Goal: Information Seeking & Learning: Learn about a topic

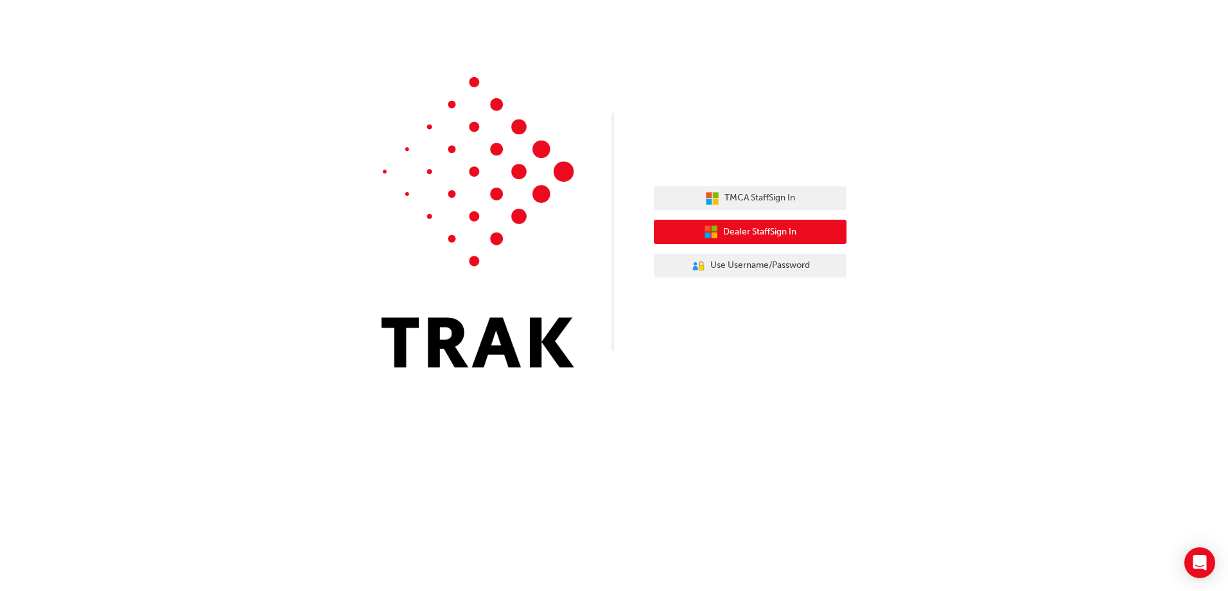
click at [759, 228] on span "Dealer Staff Sign In" at bounding box center [759, 232] width 73 height 15
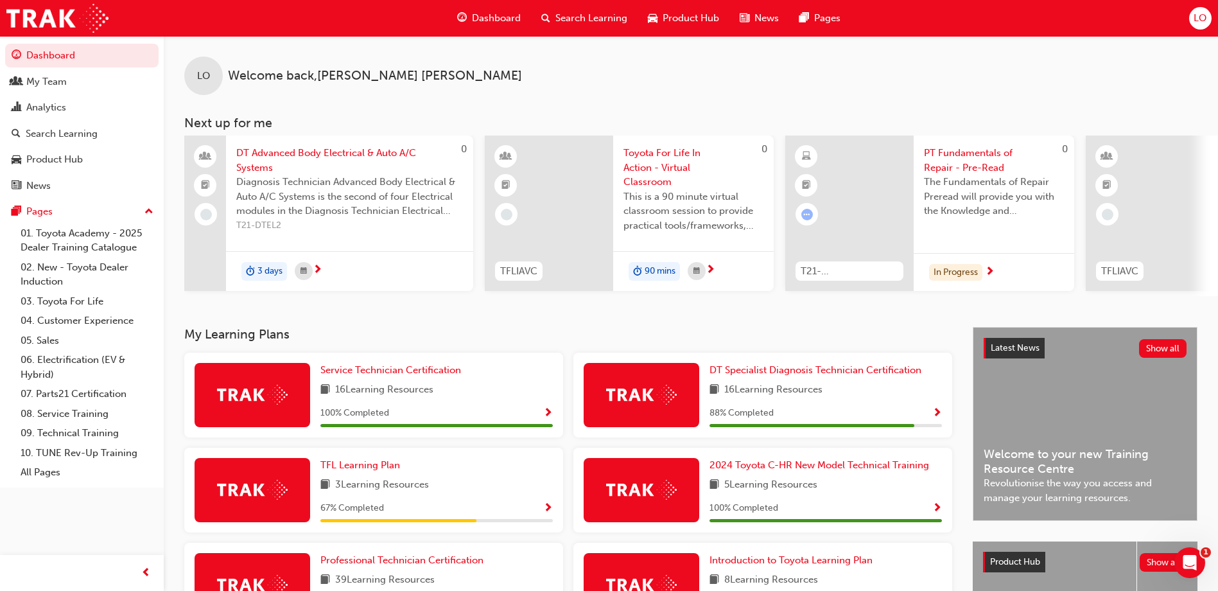
click at [687, 20] on span "Product Hub" at bounding box center [691, 18] width 57 height 15
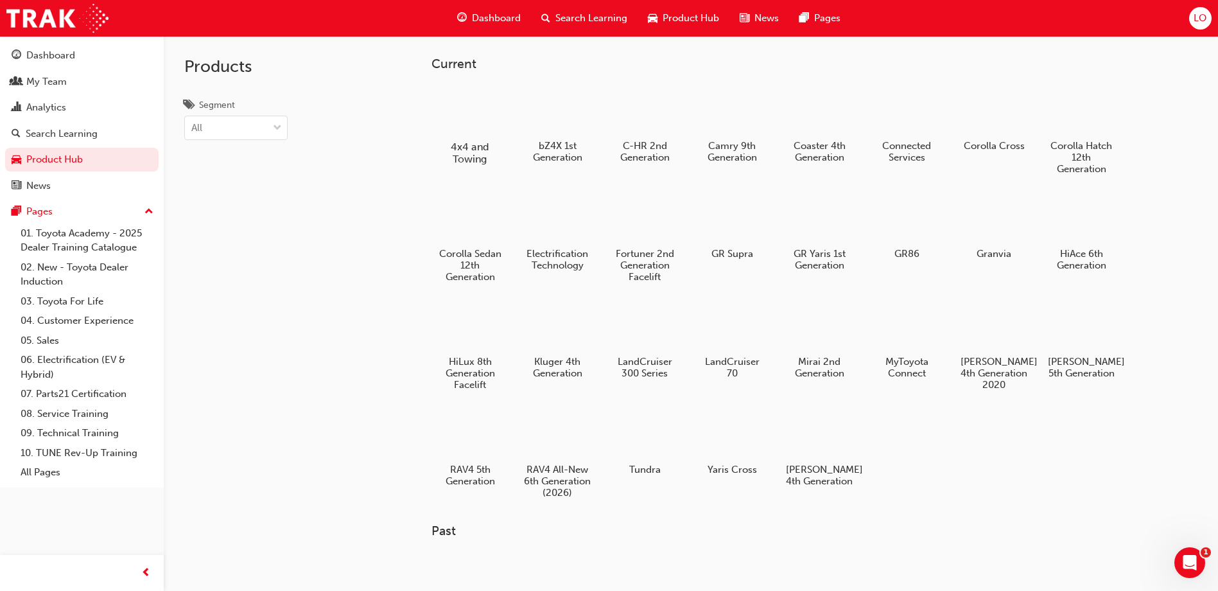
click at [456, 123] on div at bounding box center [470, 109] width 71 height 51
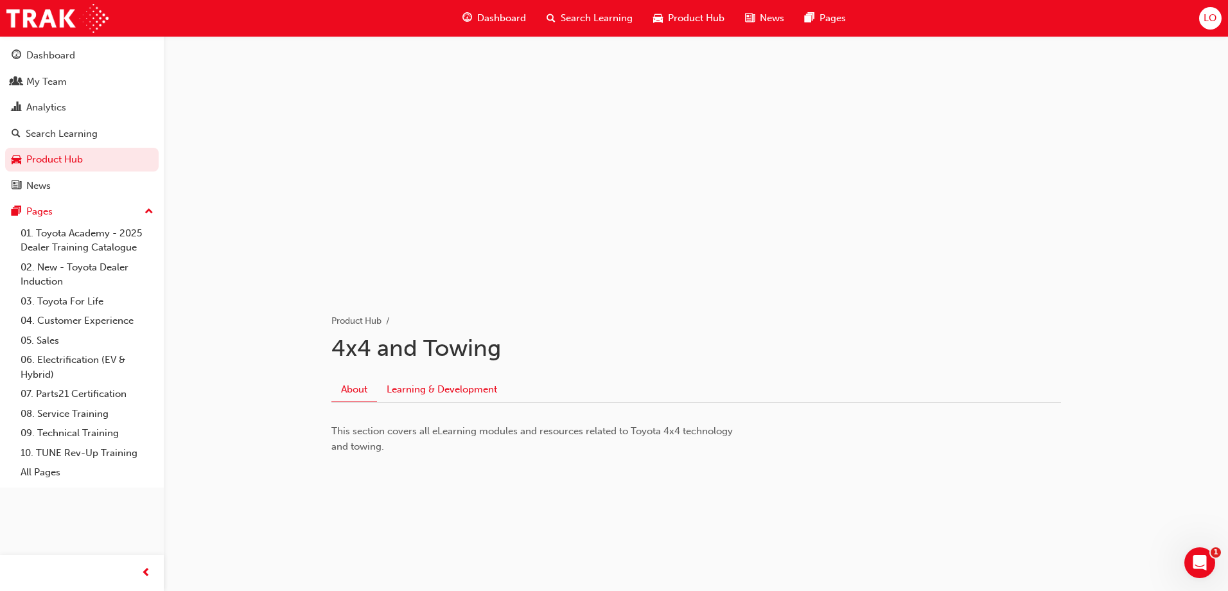
click at [418, 395] on link "Learning & Development" at bounding box center [442, 389] width 130 height 24
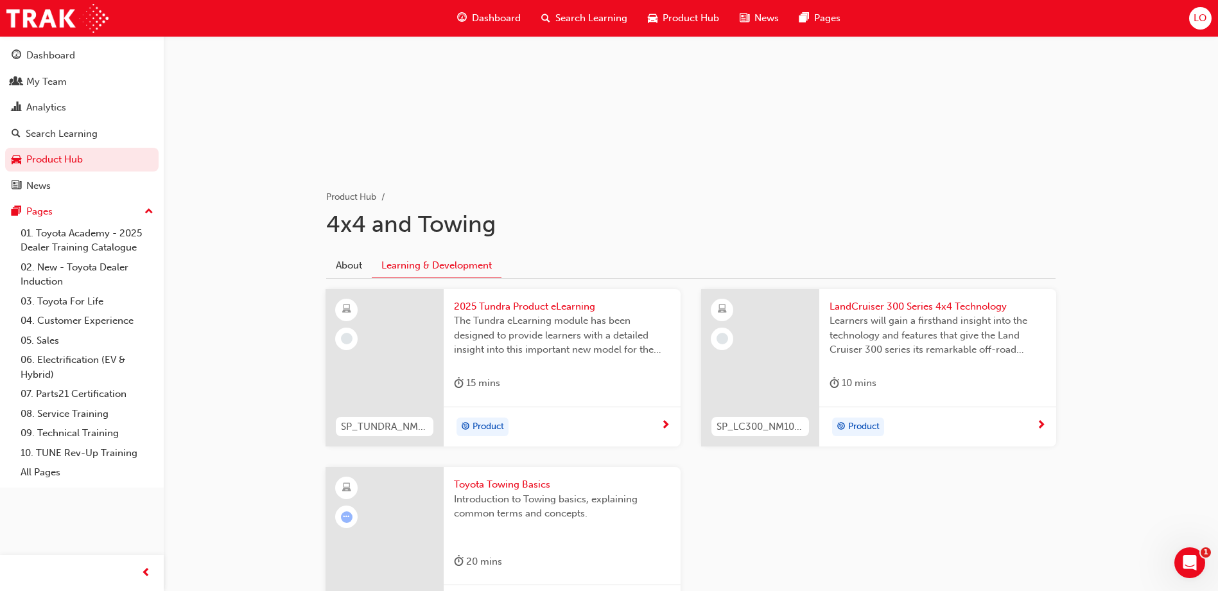
scroll to position [123, 0]
click at [861, 305] on span "LandCruiser 300 Series 4x4 Technology" at bounding box center [938, 307] width 216 height 15
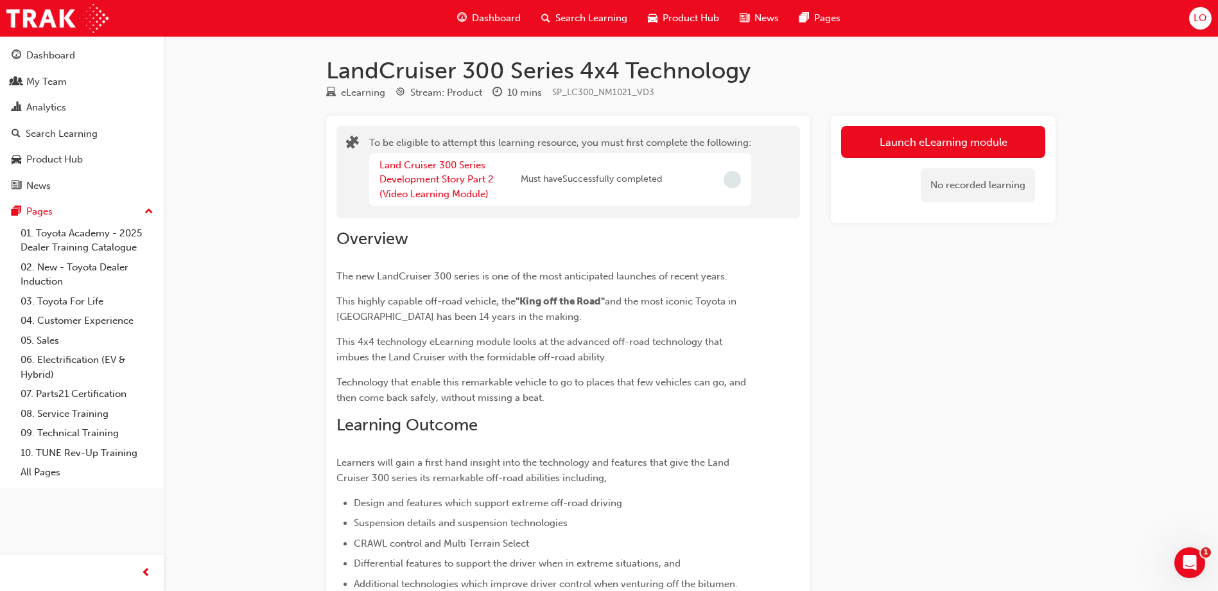
scroll to position [64, 0]
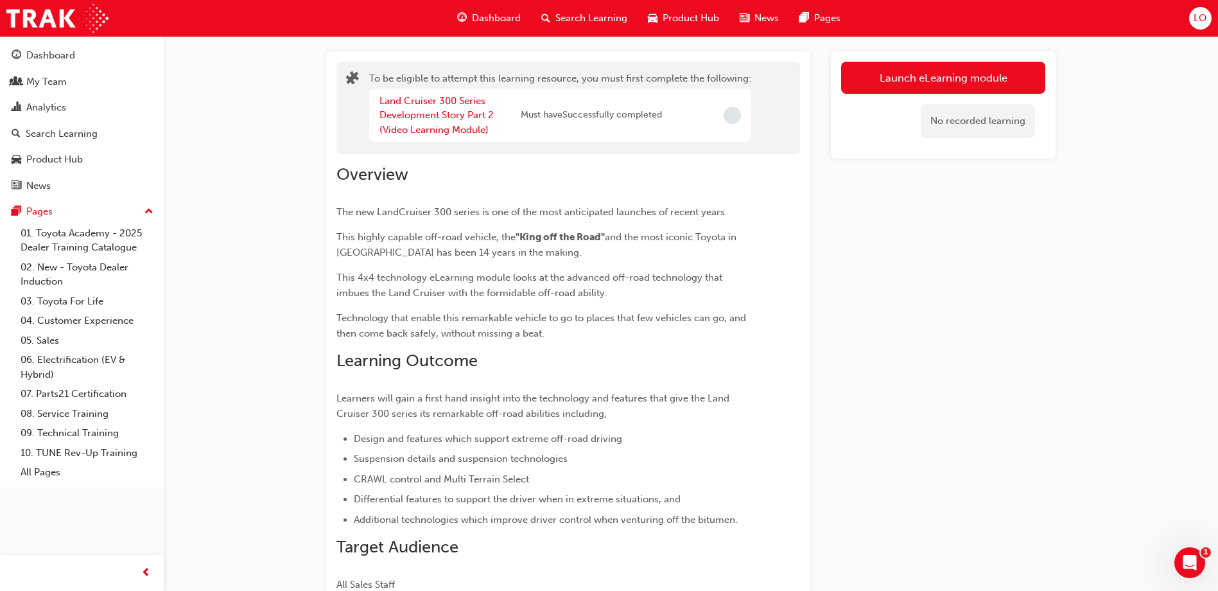
click at [420, 109] on div "Land Cruiser 300 Series Development Story Part 2 (Video Learning Module)" at bounding box center [450, 116] width 141 height 44
click at [422, 119] on link "Land Cruiser 300 Series Development Story Part 2 (Video Learning Module)" at bounding box center [437, 115] width 114 height 40
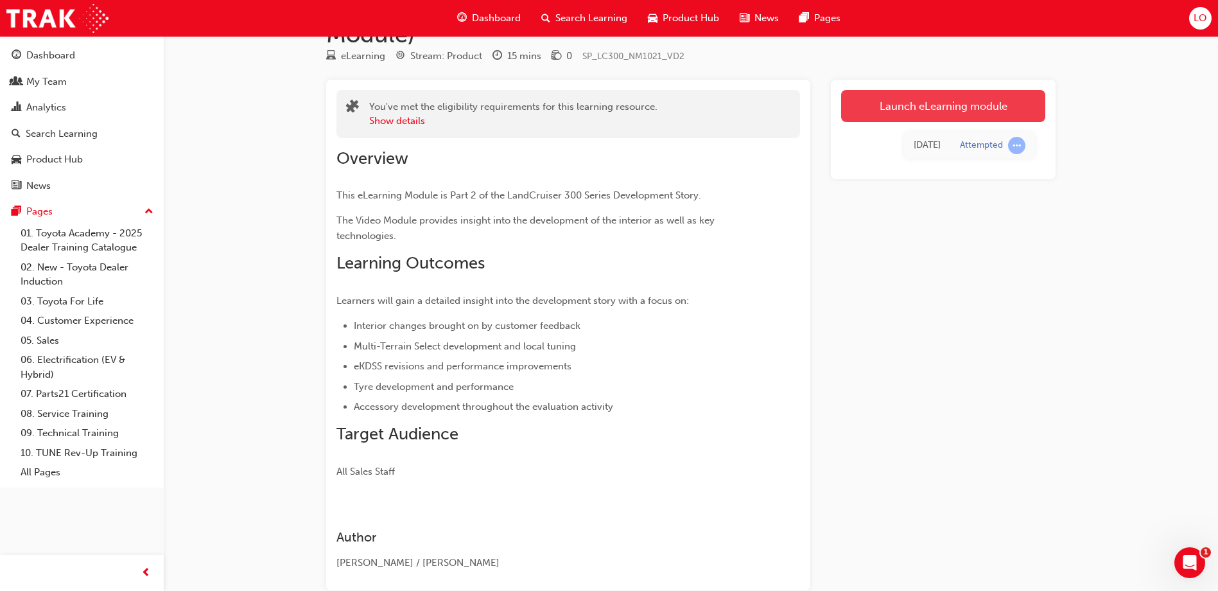
click at [875, 119] on link "Launch eLearning module" at bounding box center [943, 106] width 204 height 32
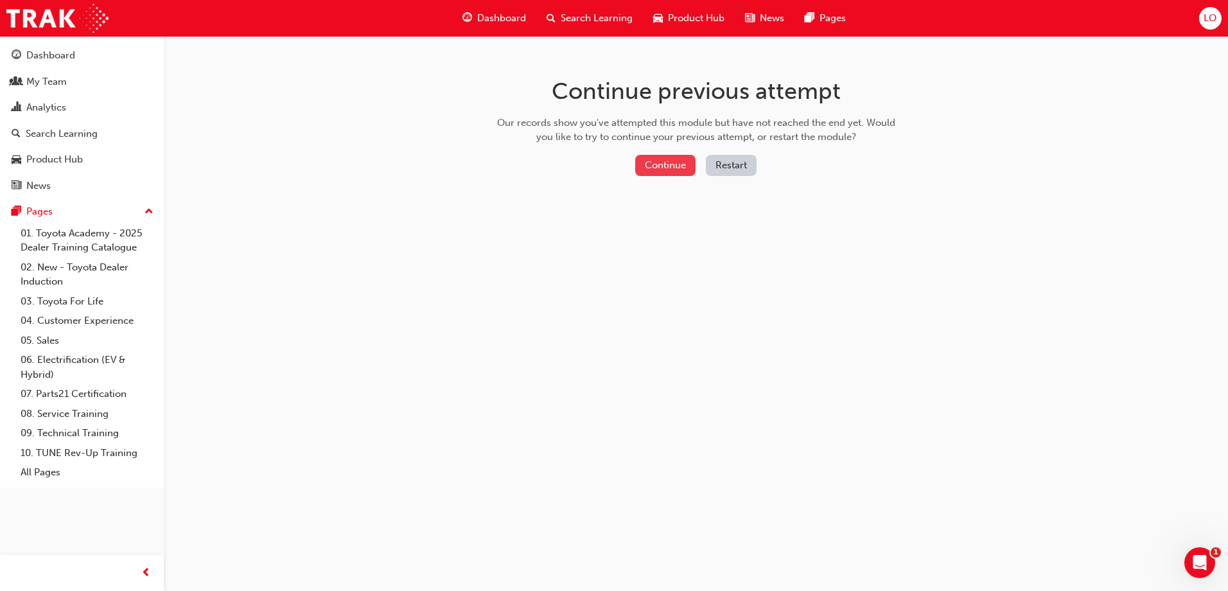
click at [665, 162] on button "Continue" at bounding box center [665, 165] width 60 height 21
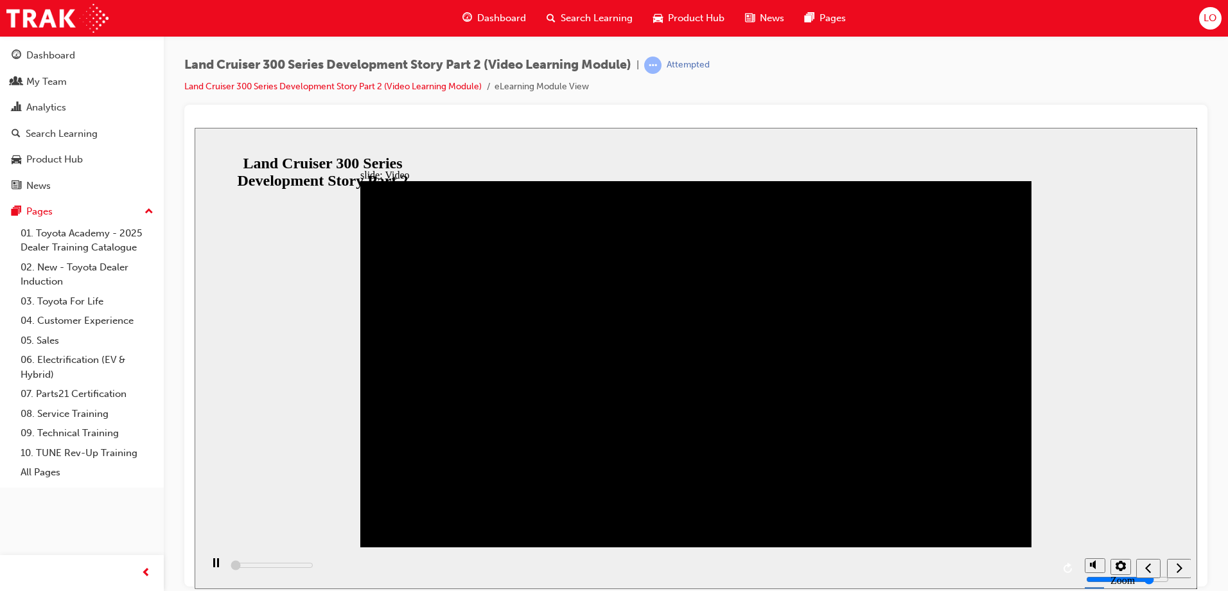
type input "300"
click at [1106, 198] on div "slide: Video Video_Icon_Digital_System_RGB_REV.png Click to play video Click to…" at bounding box center [696, 357] width 1002 height 461
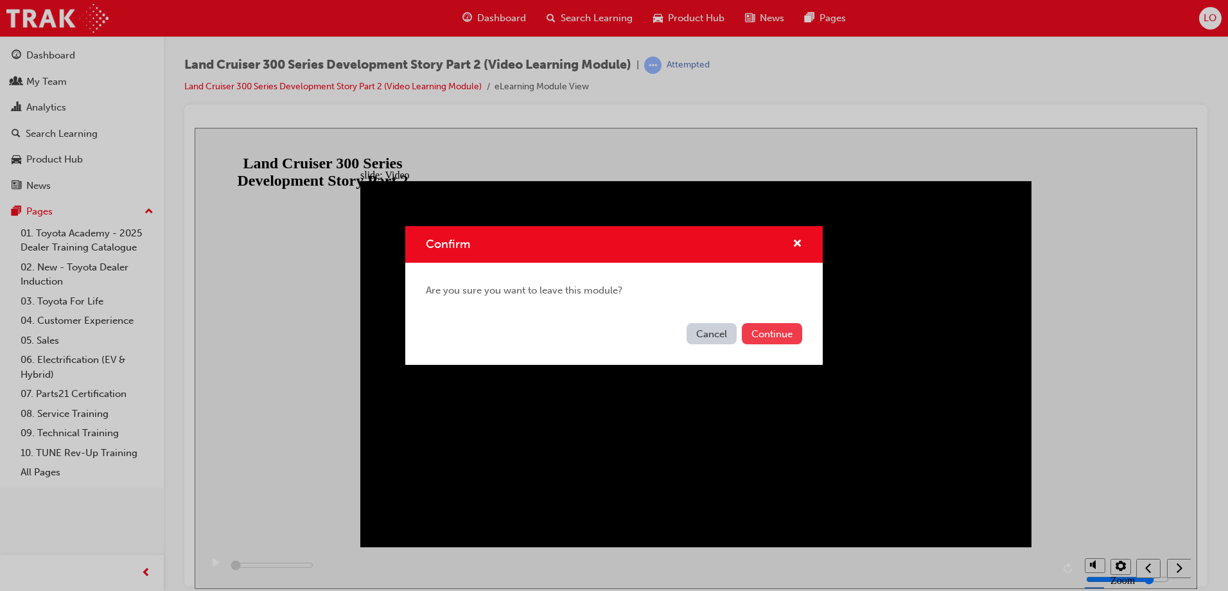
click at [771, 334] on button "Continue" at bounding box center [772, 333] width 60 height 21
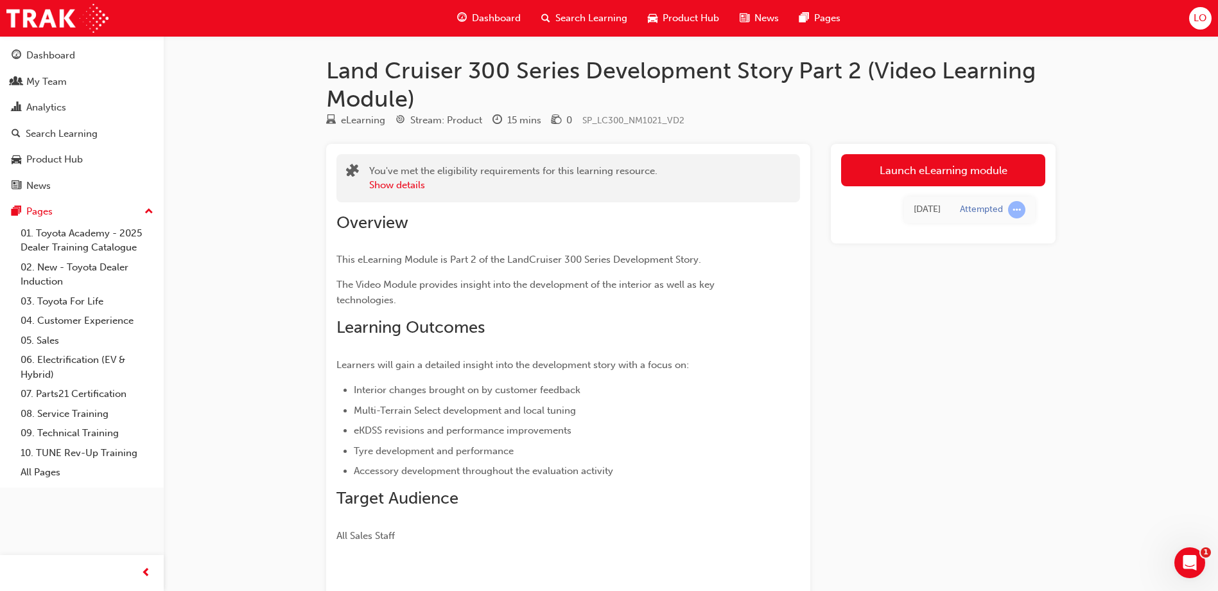
scroll to position [64, 0]
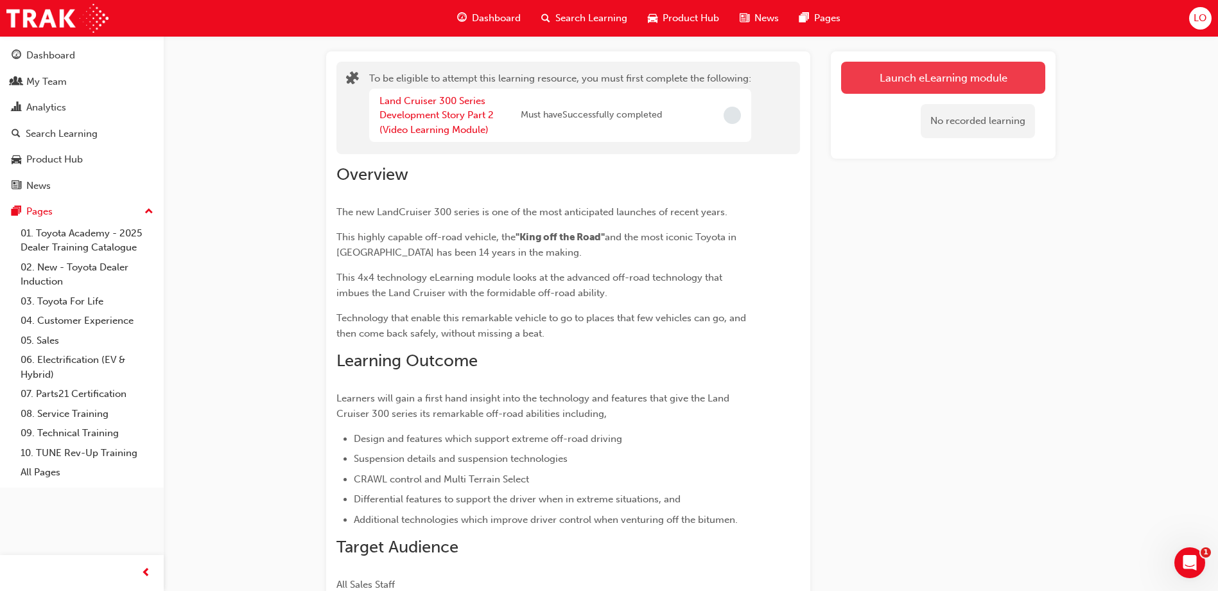
click at [918, 83] on button "Launch eLearning module" at bounding box center [943, 78] width 204 height 32
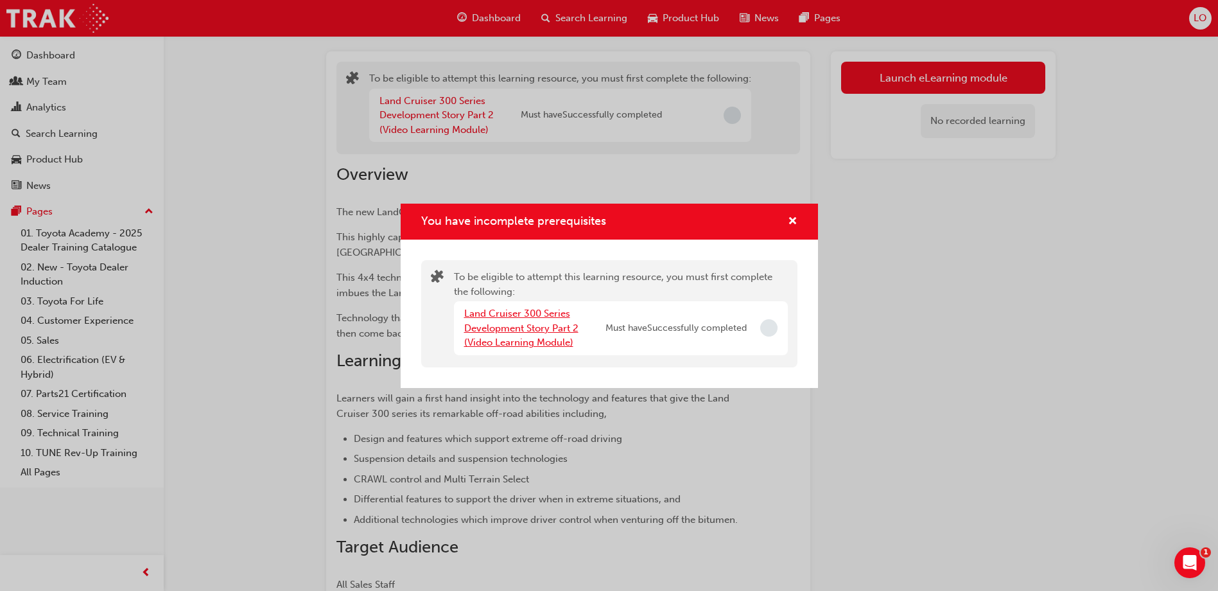
click at [566, 331] on link "Land Cruiser 300 Series Development Story Part 2 (Video Learning Module)" at bounding box center [521, 328] width 114 height 40
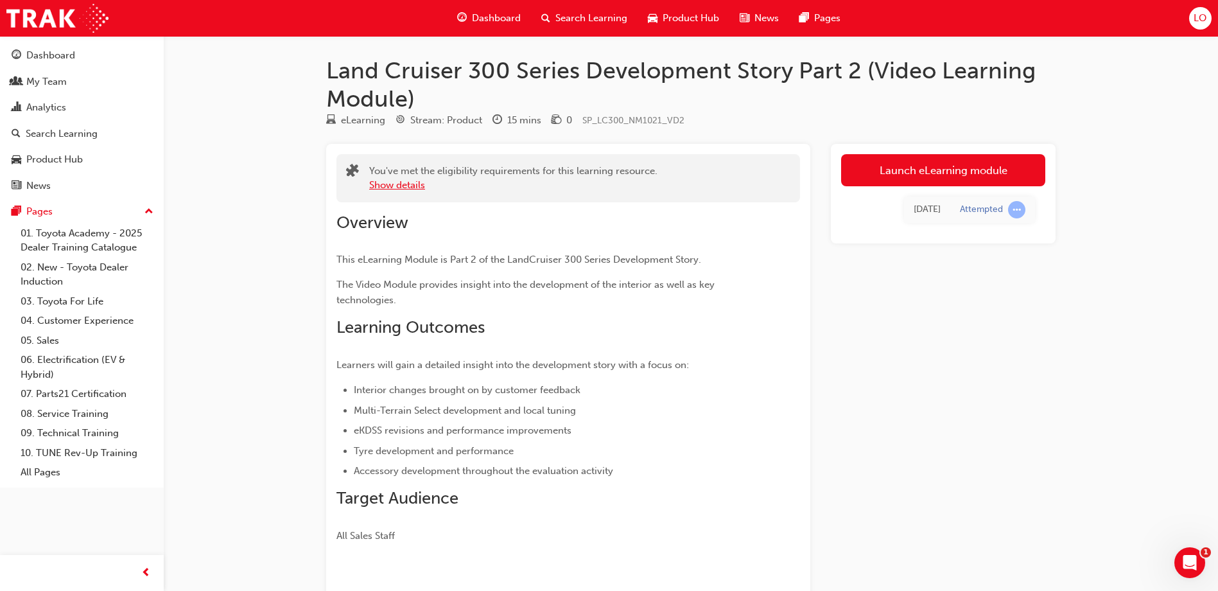
click at [379, 186] on button "Show details" at bounding box center [397, 185] width 56 height 15
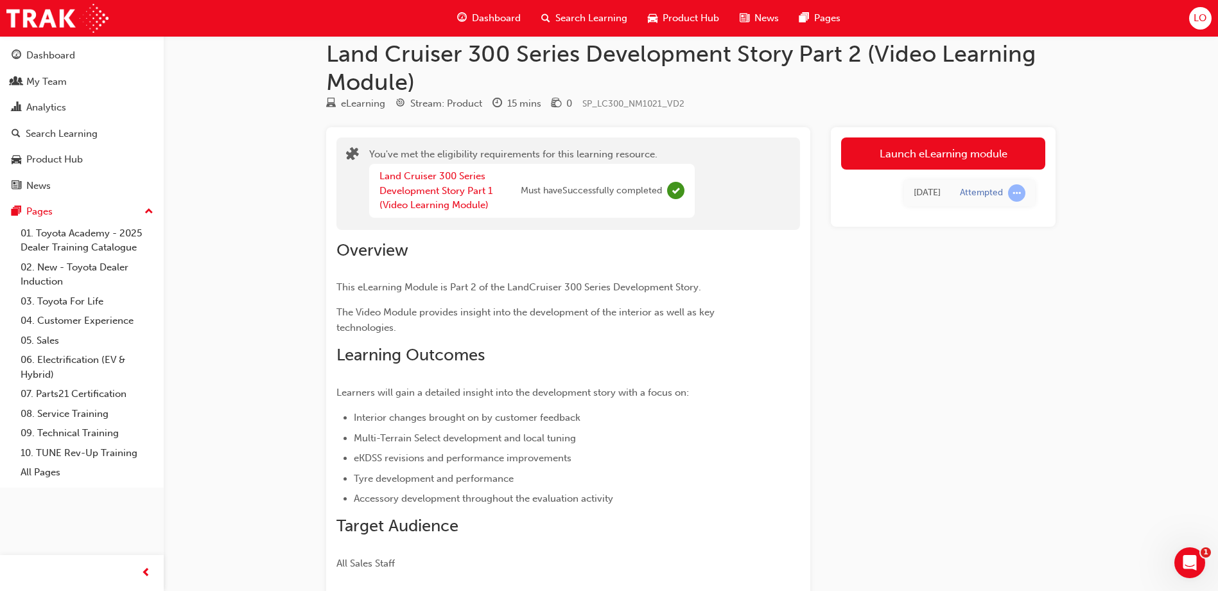
scroll to position [64, 0]
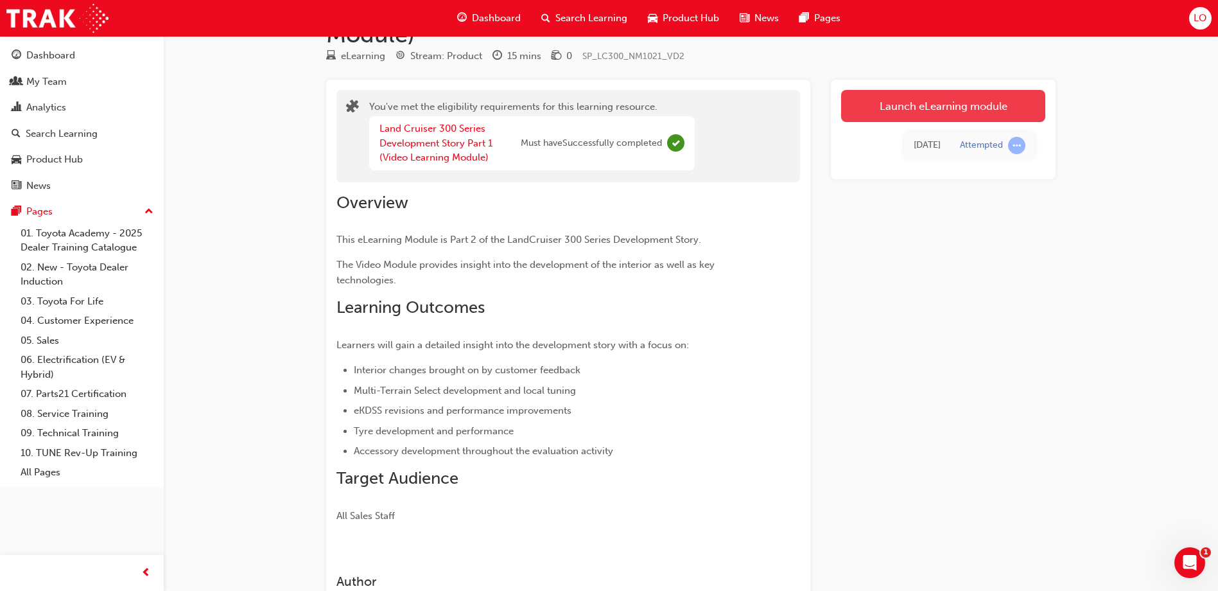
click at [968, 101] on link "Launch eLearning module" at bounding box center [943, 106] width 204 height 32
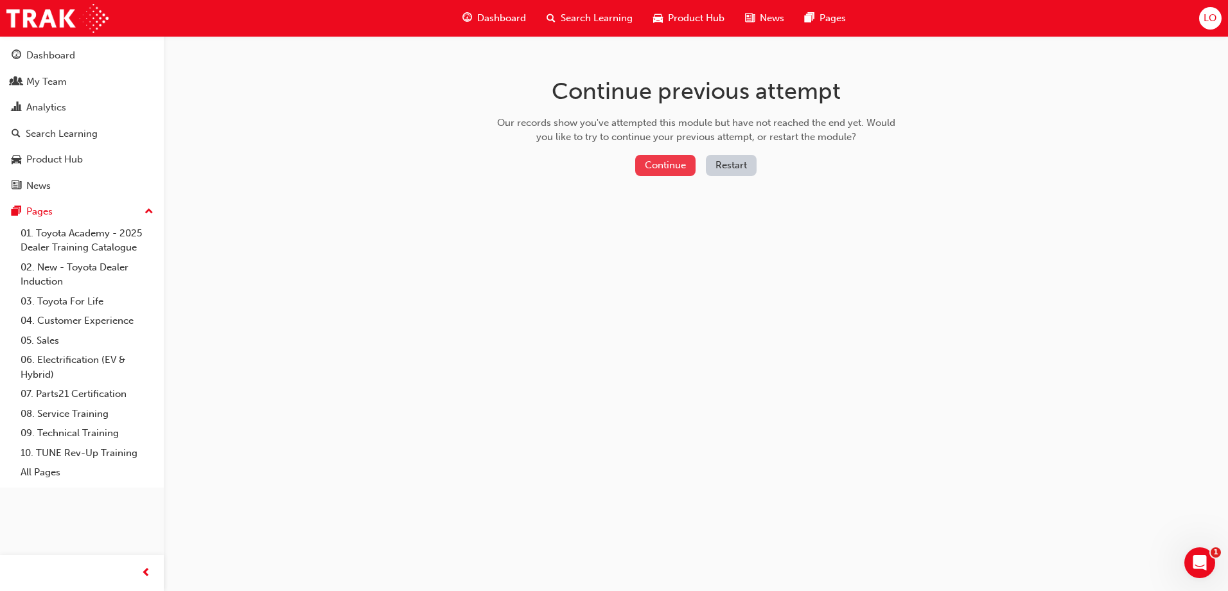
click at [665, 161] on button "Continue" at bounding box center [665, 165] width 60 height 21
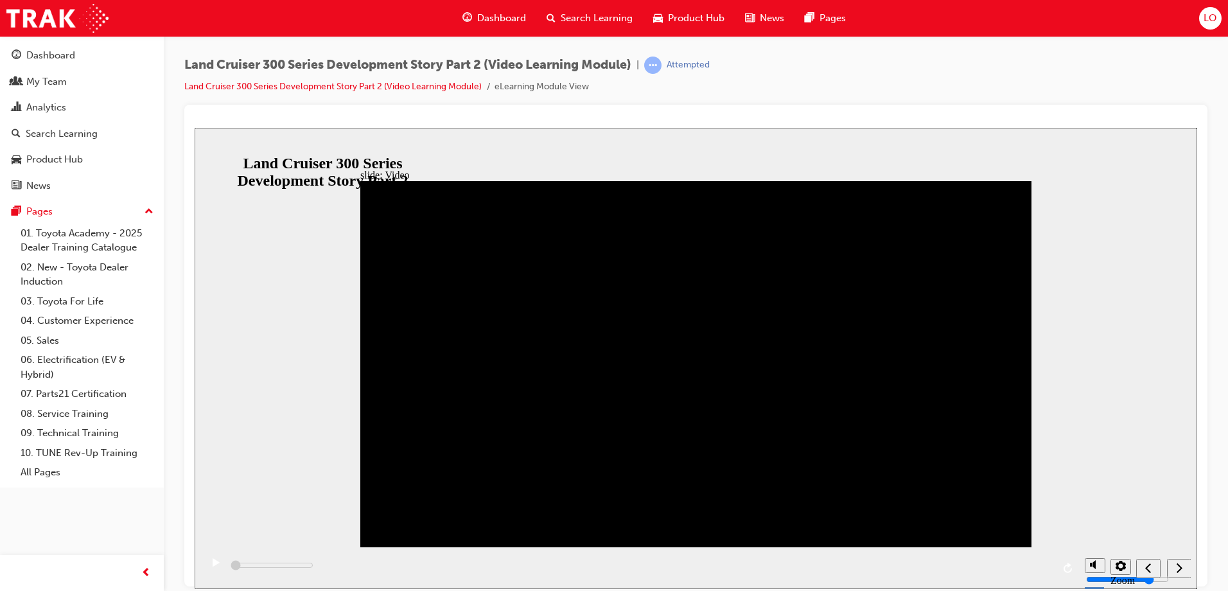
click at [213, 566] on icon "play/pause" at bounding box center [216, 561] width 7 height 8
click at [282, 566] on div "playback controls" at bounding box center [639, 567] width 877 height 42
drag, startPoint x: 233, startPoint y: 566, endPoint x: 604, endPoint y: 580, distance: 370.8
click at [604, 580] on div "playback controls" at bounding box center [639, 567] width 877 height 42
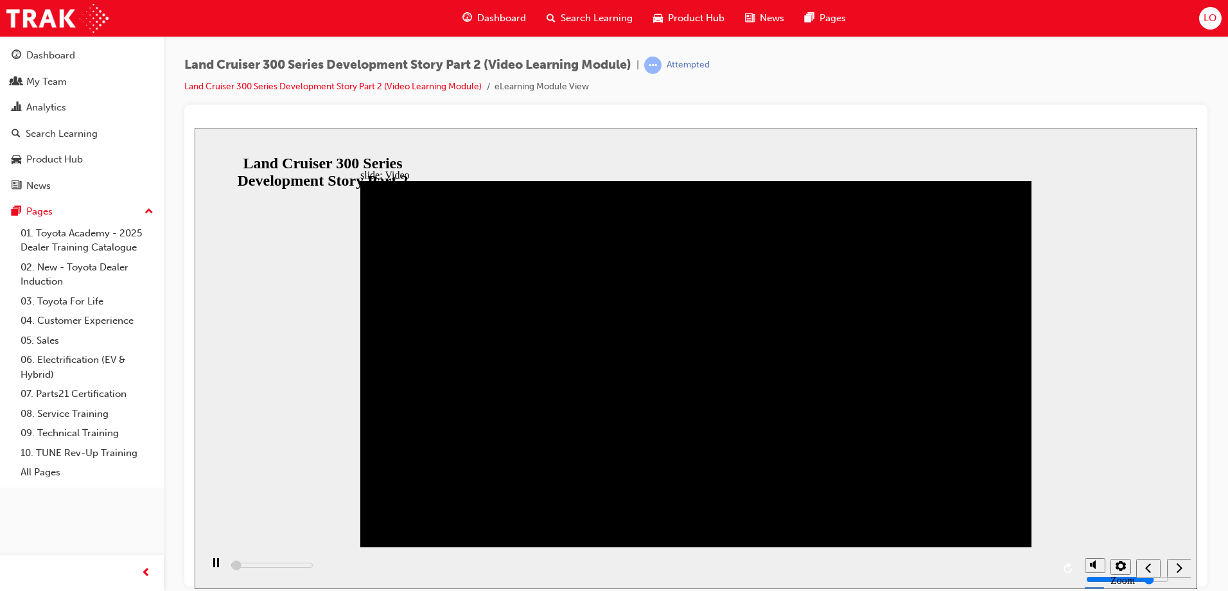
click at [605, 573] on div "playback controls" at bounding box center [639, 567] width 877 height 42
drag, startPoint x: 663, startPoint y: 557, endPoint x: 1081, endPoint y: 588, distance: 419.1
click at [788, 572] on div "playback controls" at bounding box center [639, 567] width 877 height 42
click at [1155, 304] on div "slide: Video Video_Icon_Digital_System_RGB_REV.png Click to play video Click to…" at bounding box center [696, 357] width 1002 height 461
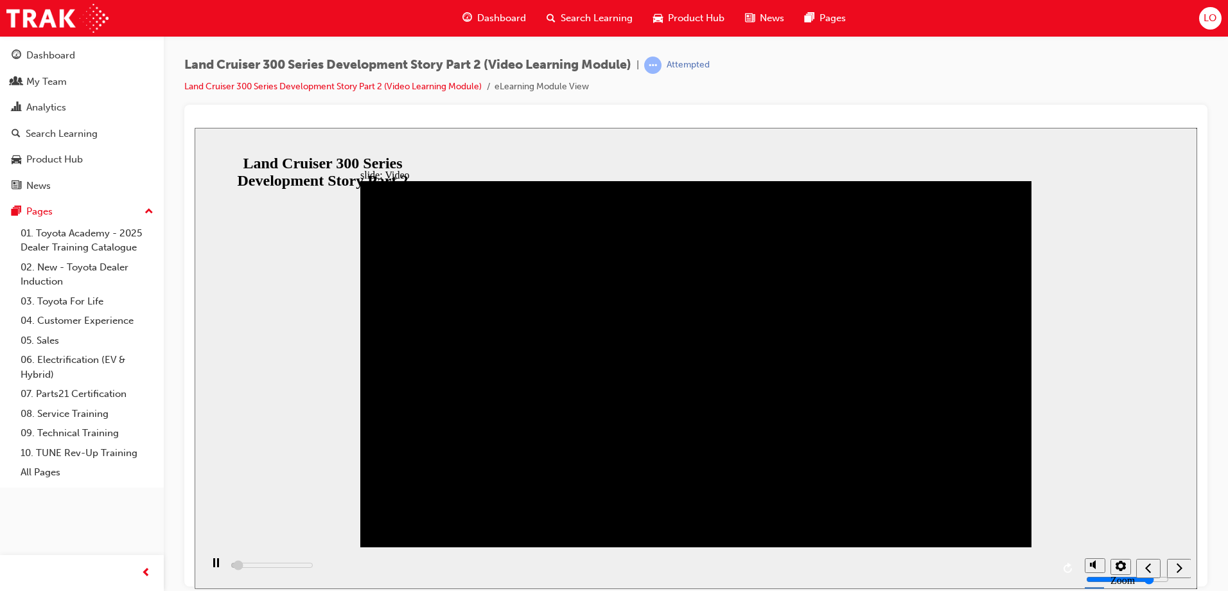
click at [1151, 568] on div "previous" at bounding box center [1148, 567] width 14 height 13
drag, startPoint x: 1178, startPoint y: 579, endPoint x: 1179, endPoint y: 572, distance: 7.1
click at [1179, 575] on nav "slide navigation" at bounding box center [1163, 567] width 55 height 42
click at [1179, 571] on nav "slide navigation" at bounding box center [1163, 567] width 55 height 42
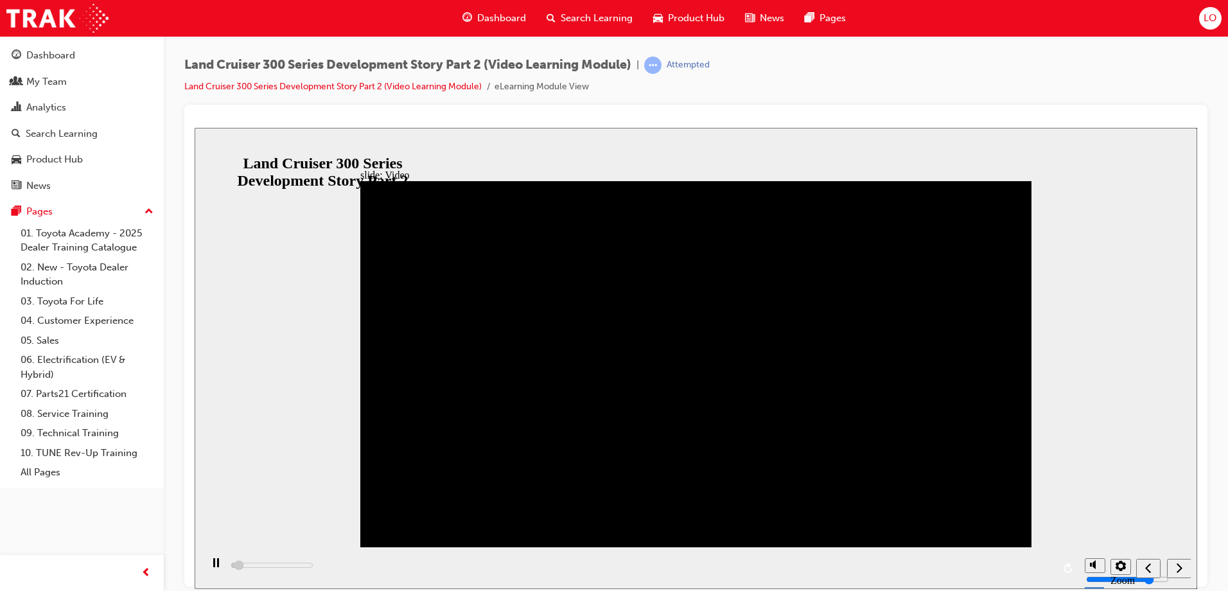
click at [1180, 569] on nav "slide navigation" at bounding box center [1163, 567] width 55 height 42
click at [1177, 560] on nav "slide navigation" at bounding box center [1163, 567] width 55 height 42
drag, startPoint x: 1176, startPoint y: 552, endPoint x: 1170, endPoint y: 539, distance: 14.4
click at [1176, 551] on nav "slide navigation" at bounding box center [1163, 567] width 55 height 42
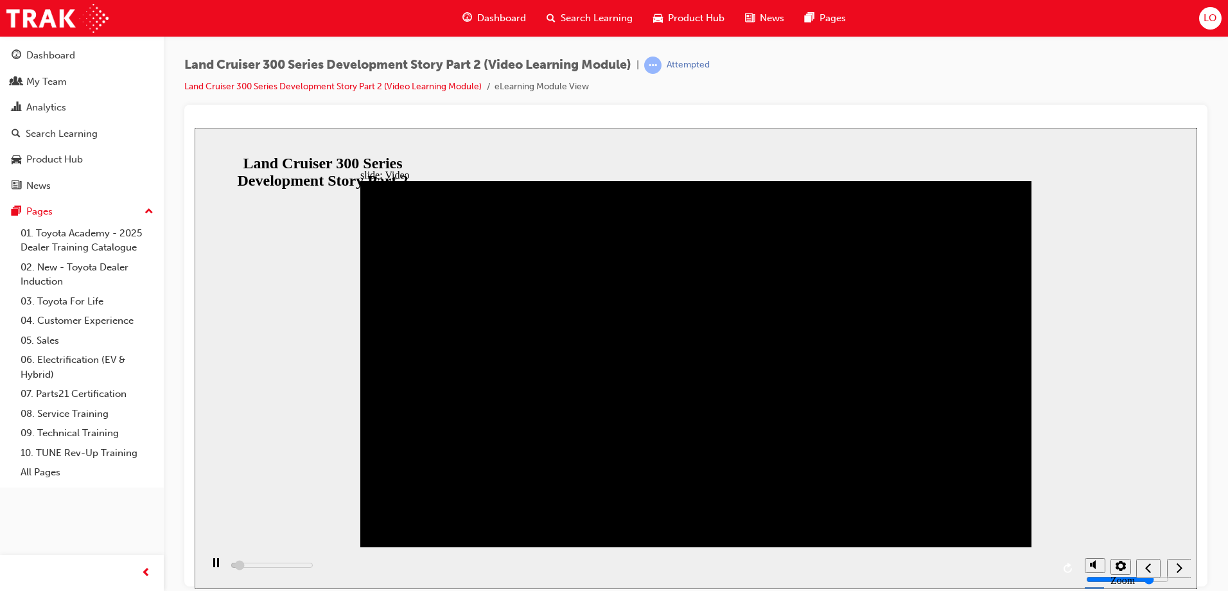
click at [661, 59] on span "learningRecordVerb_ATTEMPT-icon" at bounding box center [652, 65] width 17 height 17
click at [904, 124] on div at bounding box center [696, 121] width 1002 height 13
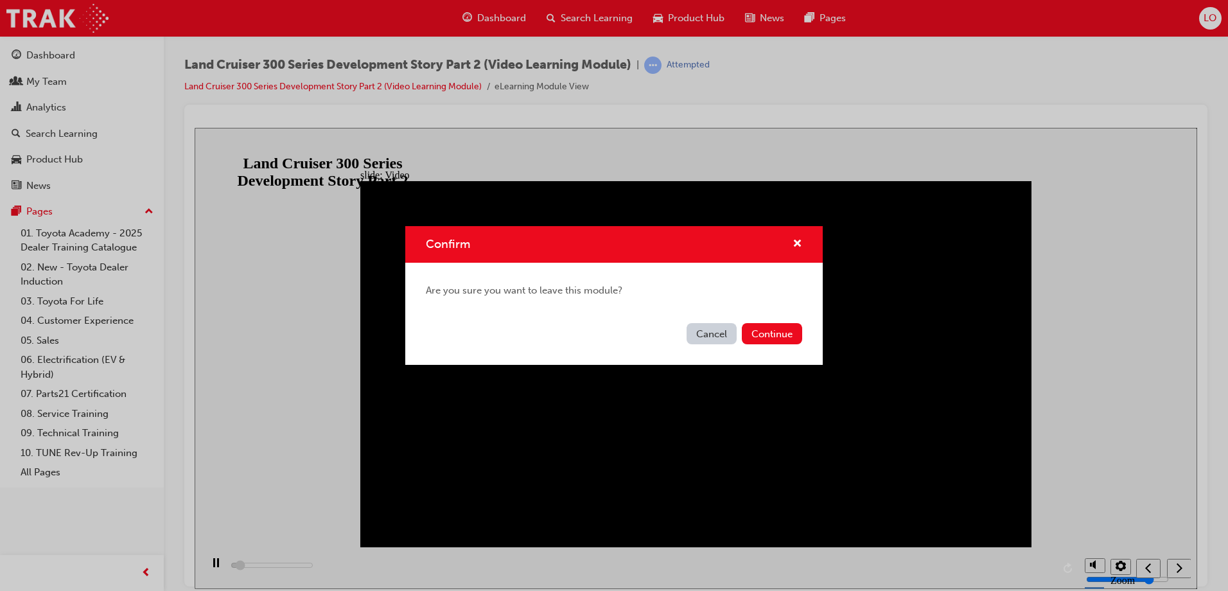
click at [714, 333] on button "Cancel" at bounding box center [711, 333] width 50 height 21
click at [788, 351] on div "Cancel Continue" at bounding box center [613, 341] width 417 height 47
type input "47100"
click at [781, 341] on button "Continue" at bounding box center [772, 333] width 60 height 21
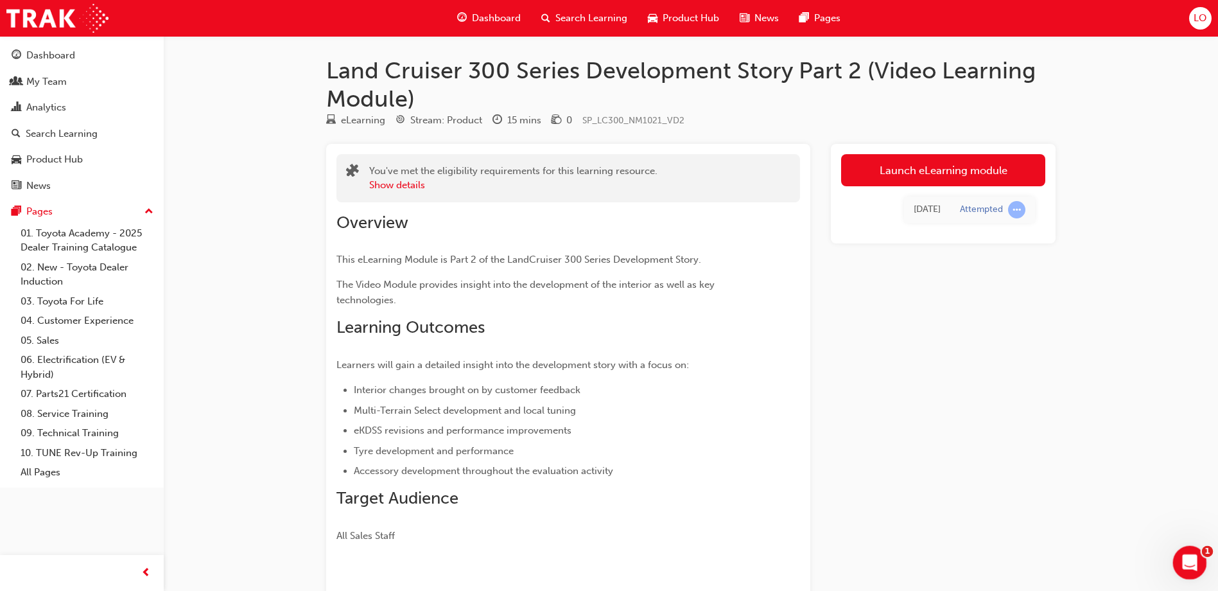
click at [1189, 559] on icon "Open Intercom Messenger" at bounding box center [1188, 560] width 21 height 21
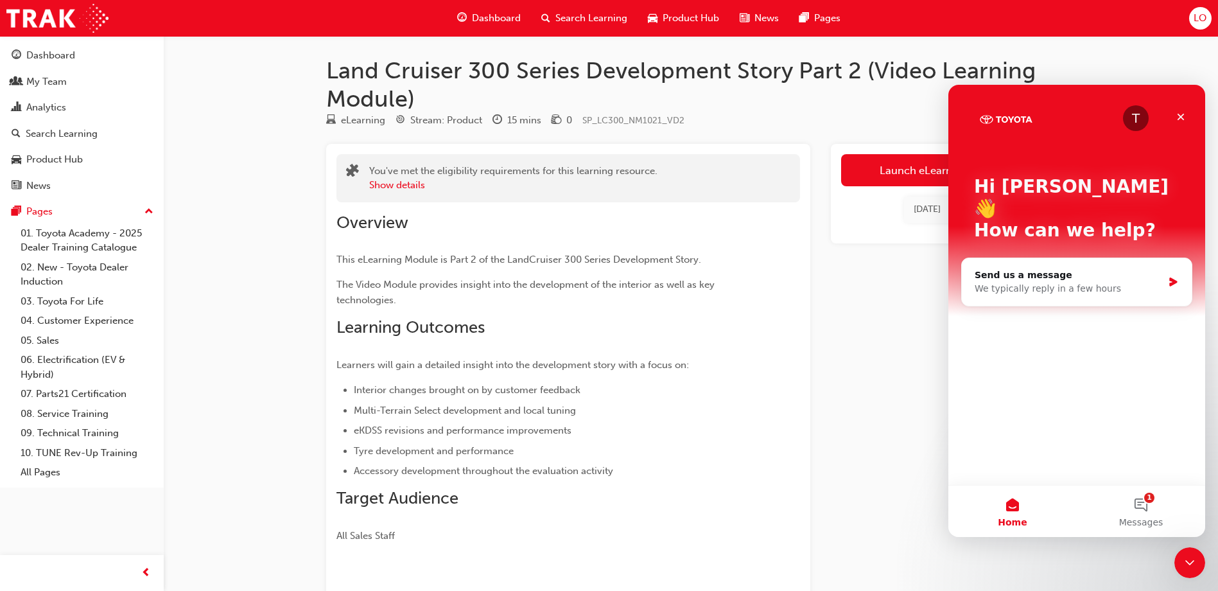
click at [878, 435] on div "Launch eLearning module [DATE] Attempted" at bounding box center [943, 399] width 225 height 511
click at [1179, 116] on icon "Close" at bounding box center [1181, 117] width 10 height 10
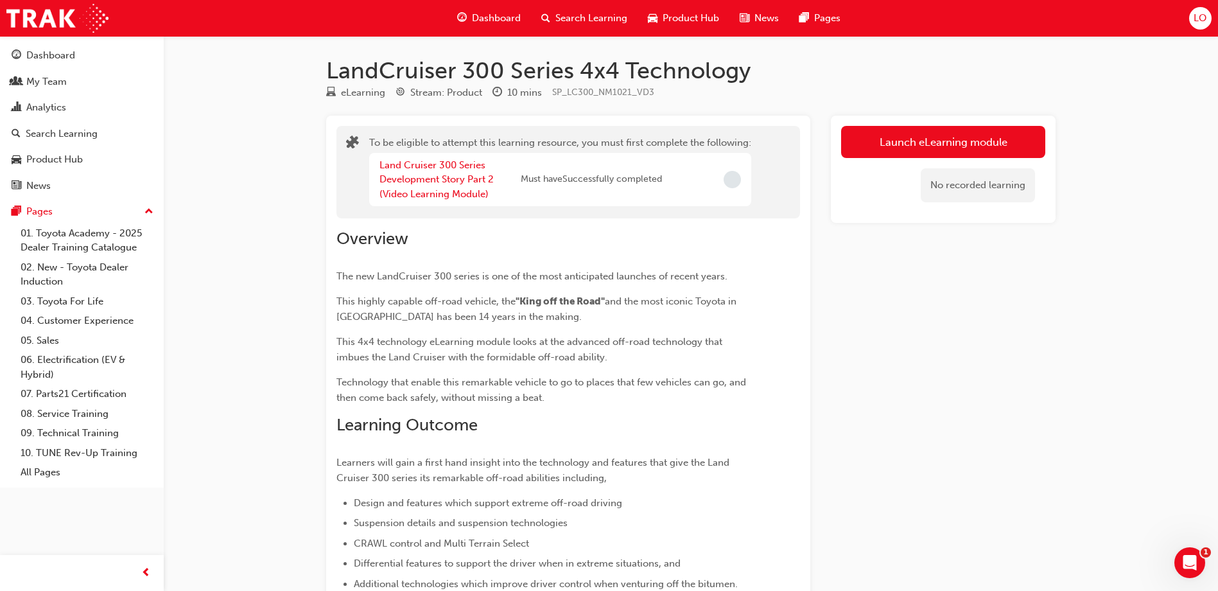
scroll to position [123, 0]
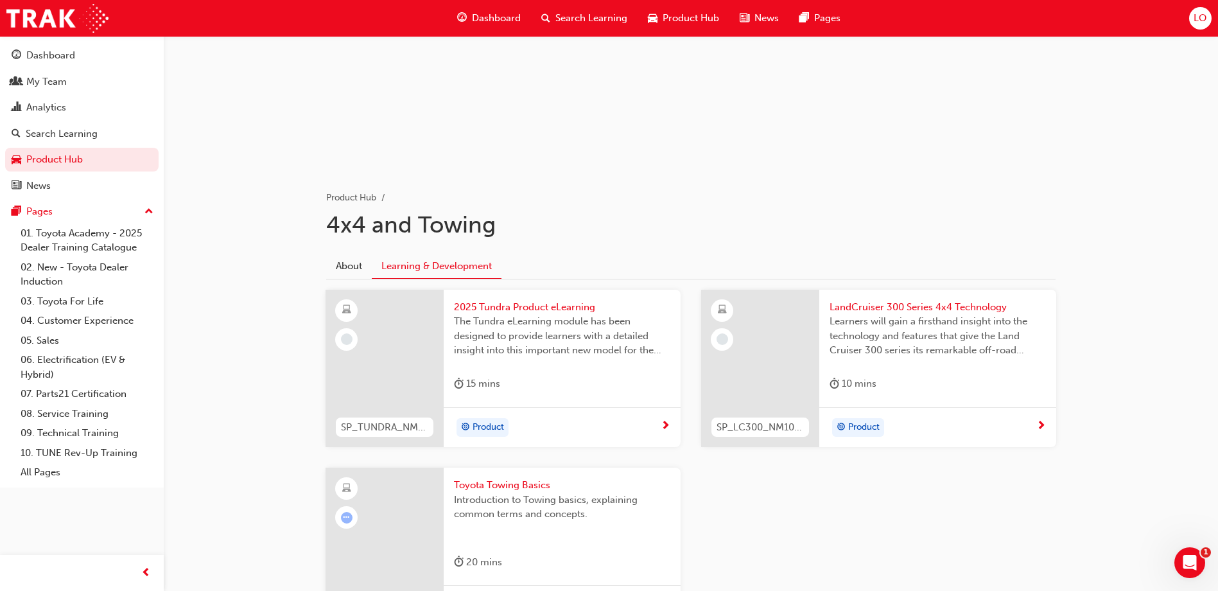
click at [972, 470] on div "SP_TUNDRA_NM0924_EL 2025 Tundra Product eLearning The Tundra eLearning module h…" at bounding box center [690, 468] width 751 height 356
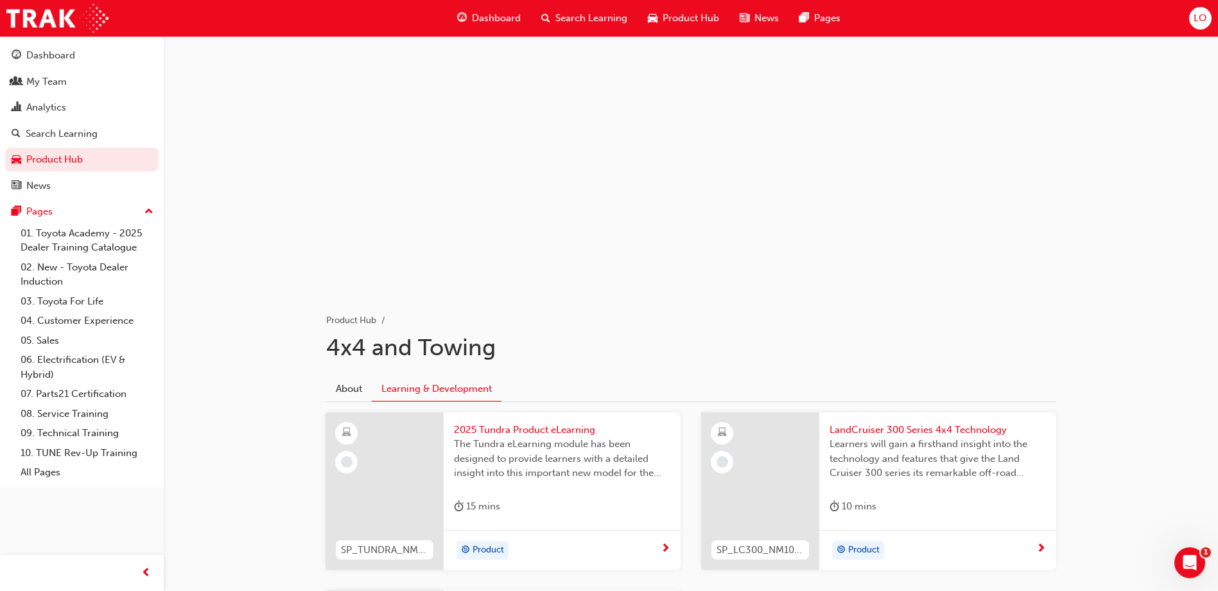
scroll to position [0, 0]
click at [928, 432] on span "LandCruiser 300 Series 4x4 Technology" at bounding box center [938, 430] width 216 height 15
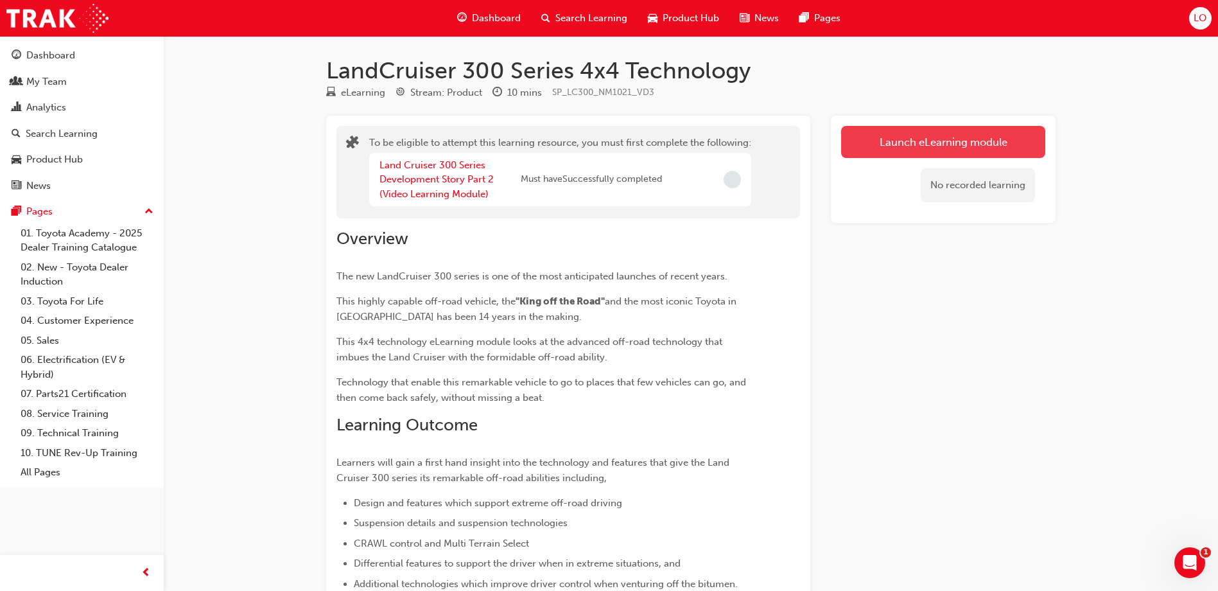
click at [930, 146] on button "Launch eLearning module" at bounding box center [943, 142] width 204 height 32
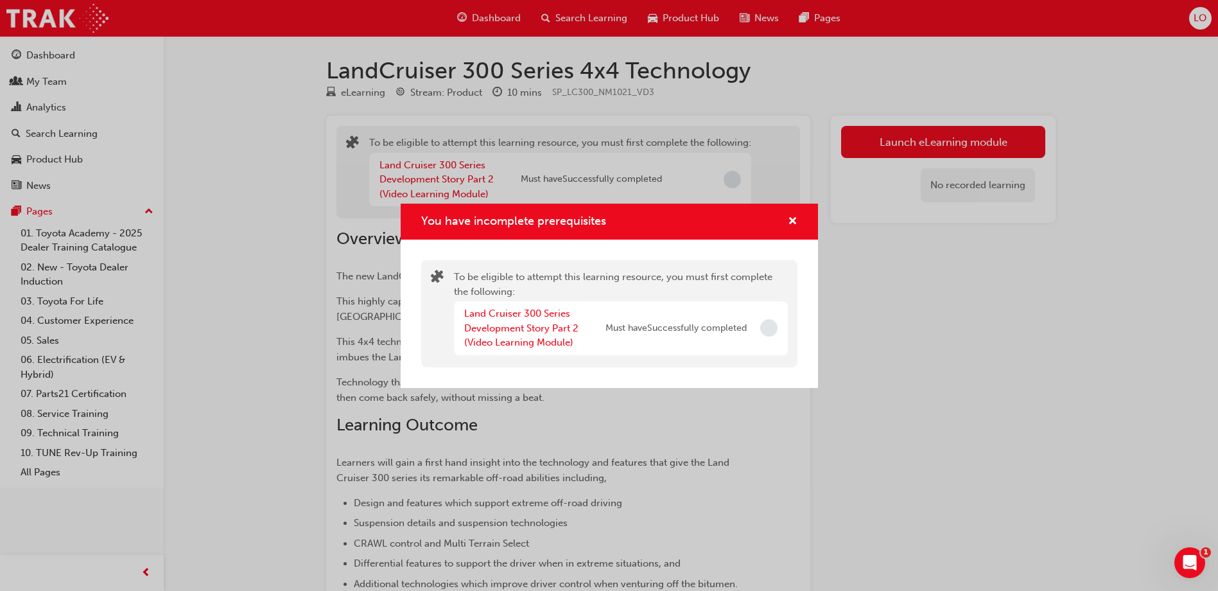
click at [785, 224] on div "You have incomplete prerequisites" at bounding box center [788, 222] width 20 height 16
click at [792, 219] on span "cross-icon" at bounding box center [793, 222] width 10 height 12
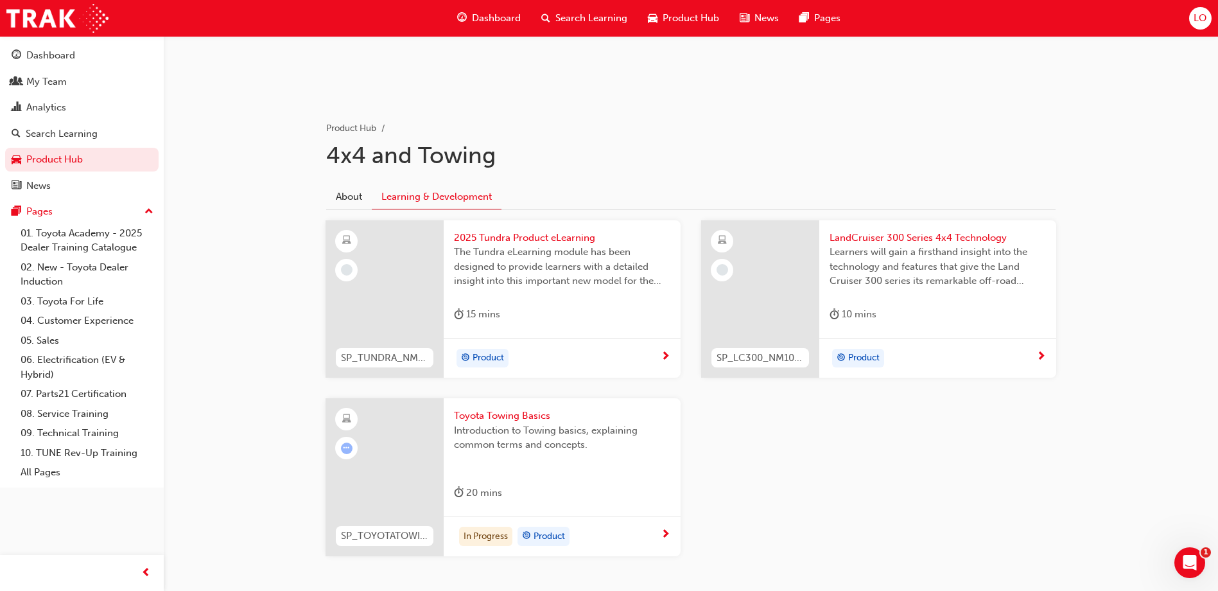
scroll to position [252, 0]
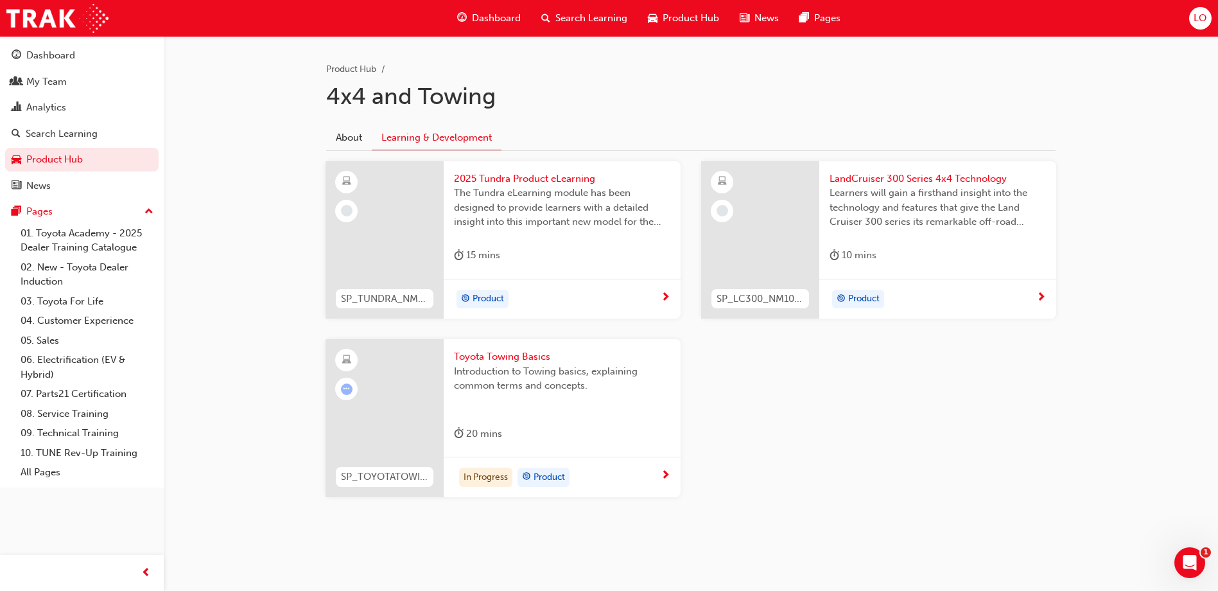
click at [518, 354] on span "Toyota Towing Basics" at bounding box center [562, 356] width 216 height 15
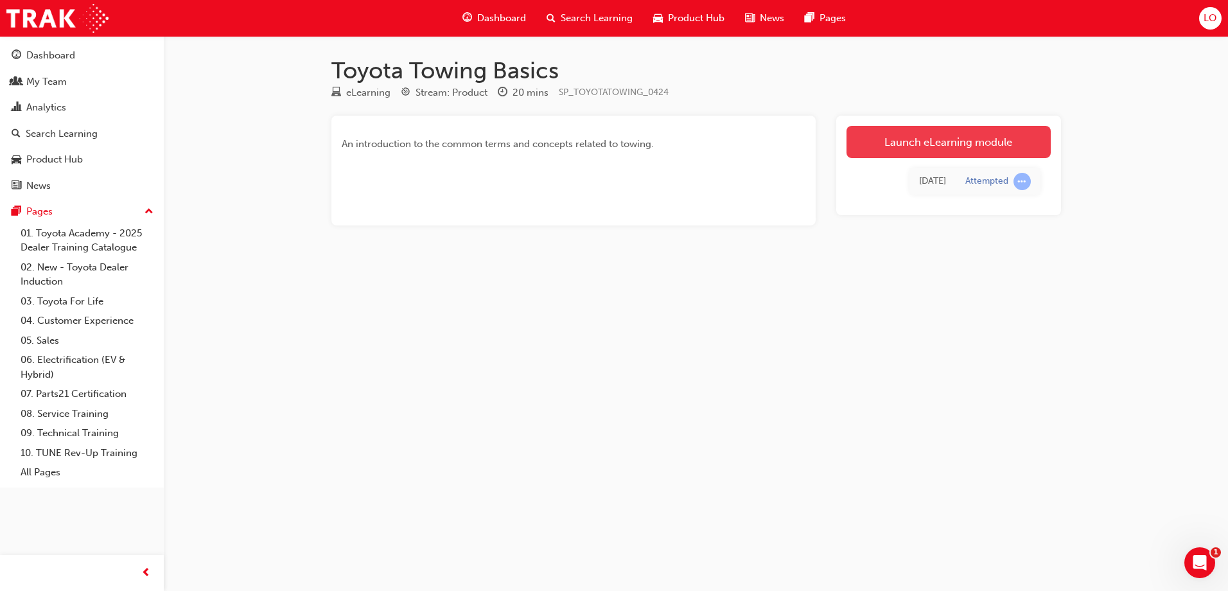
click at [929, 141] on link "Launch eLearning module" at bounding box center [948, 142] width 204 height 32
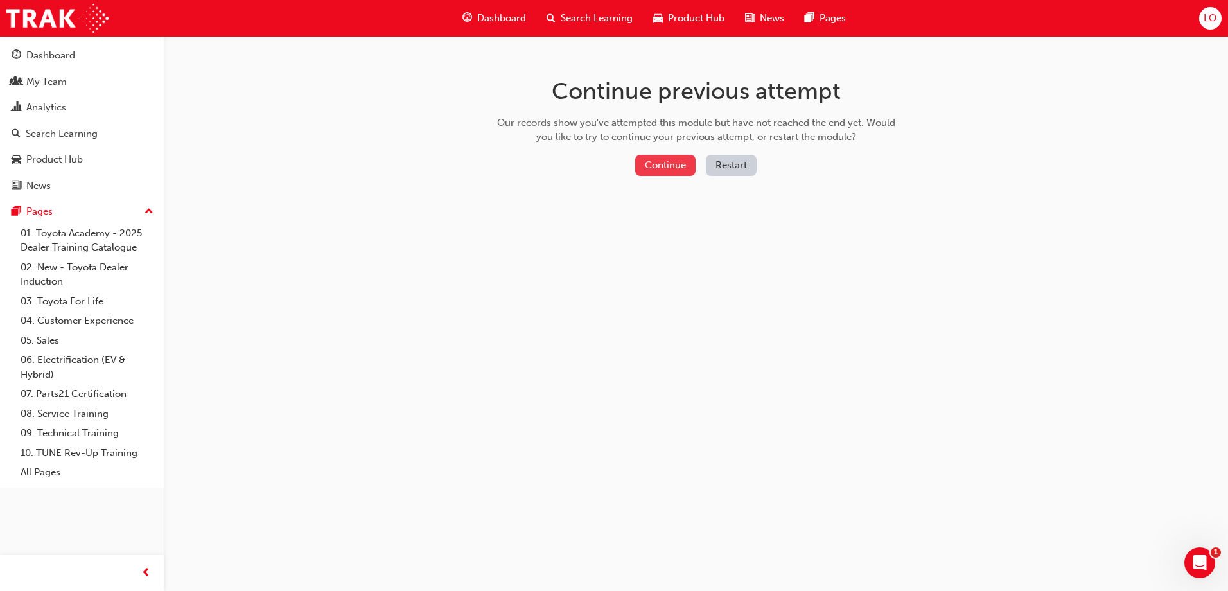
click at [661, 171] on button "Continue" at bounding box center [665, 165] width 60 height 21
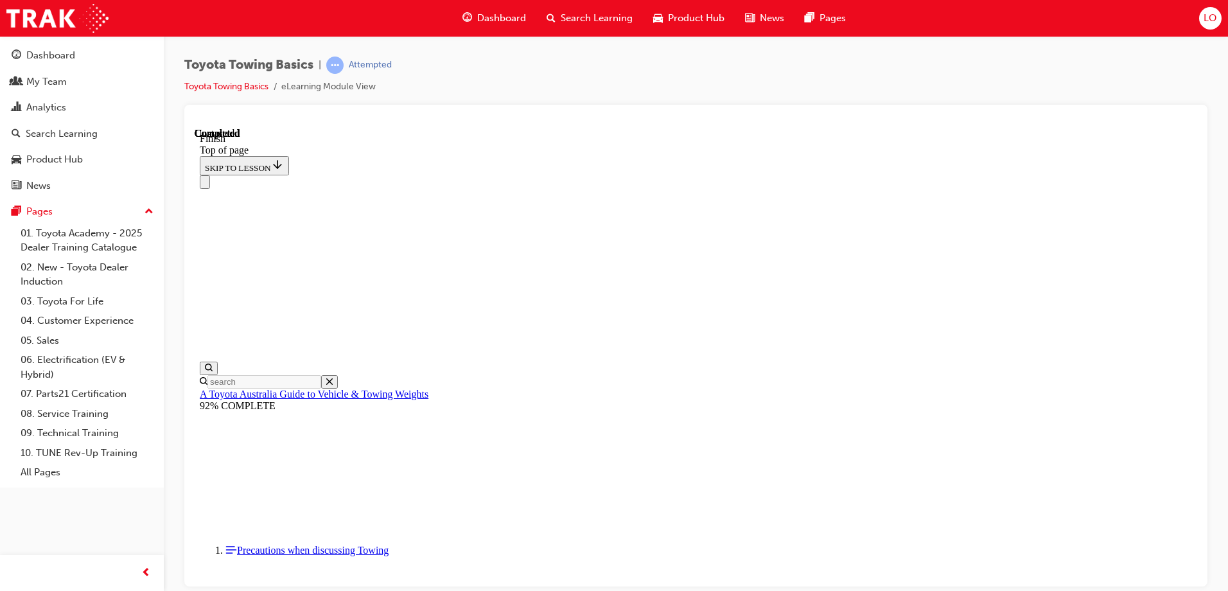
scroll to position [227, 0]
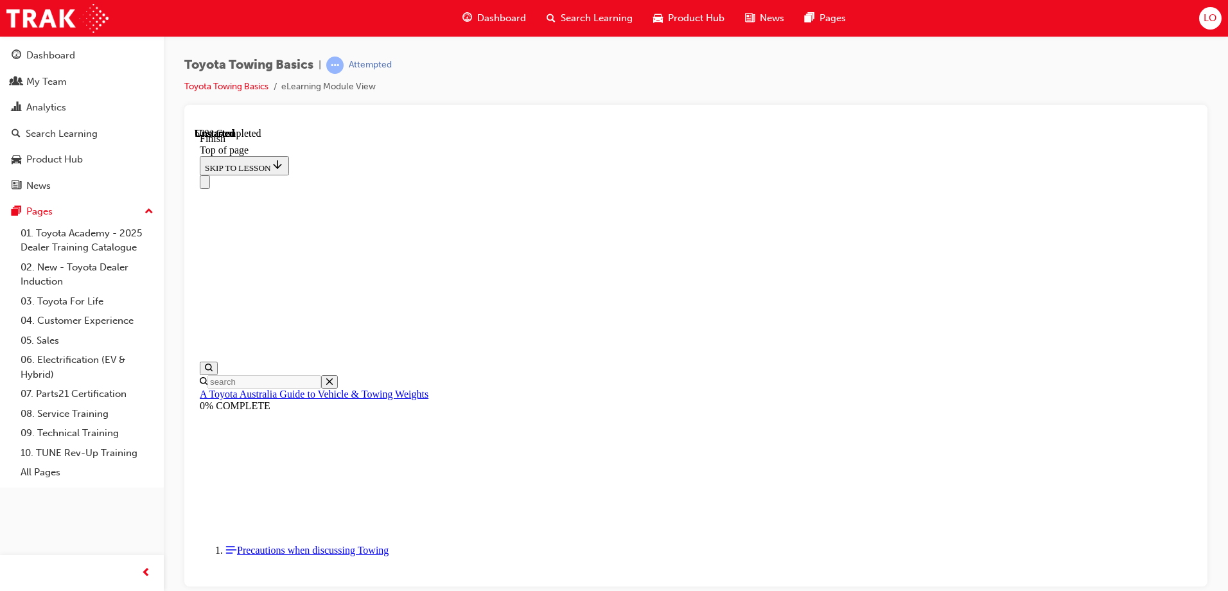
click at [575, 175] on div "Navigation menu" at bounding box center [696, 181] width 992 height 13
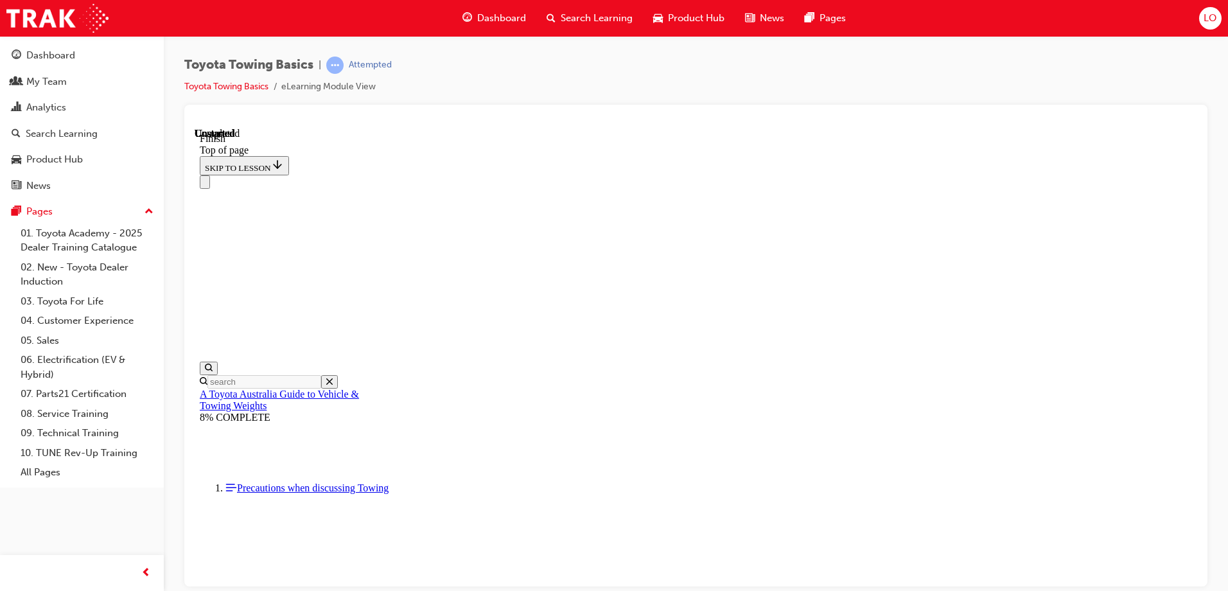
drag, startPoint x: 344, startPoint y: 493, endPoint x: 349, endPoint y: 484, distance: 10.6
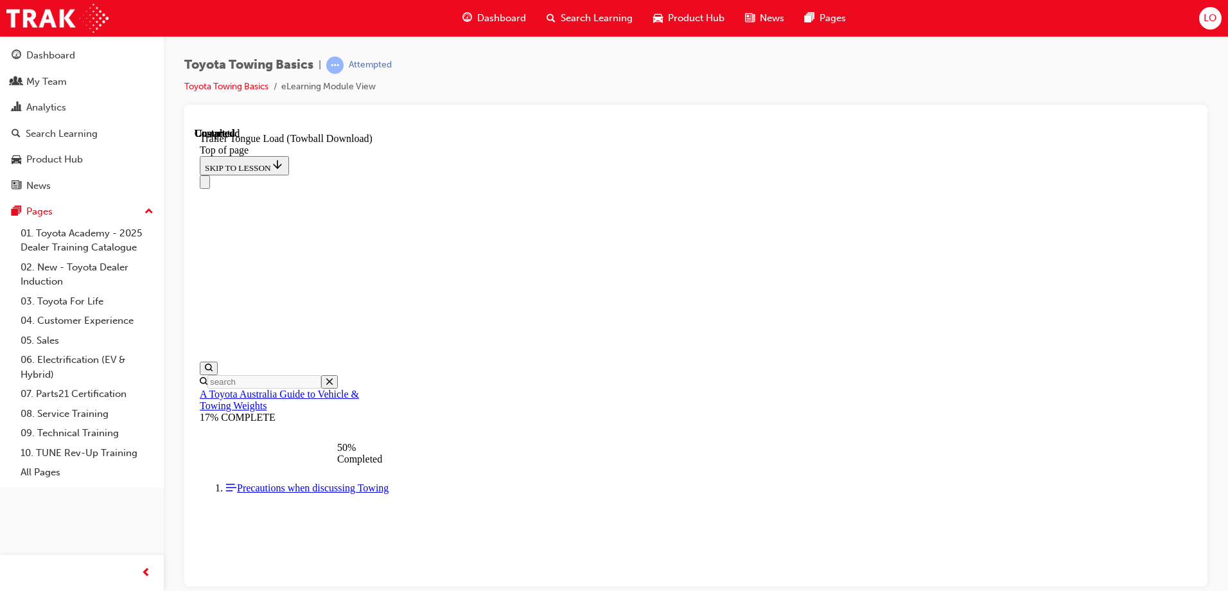
click at [351, 441] on div "50% Completed" at bounding box center [346, 452] width 19 height 23
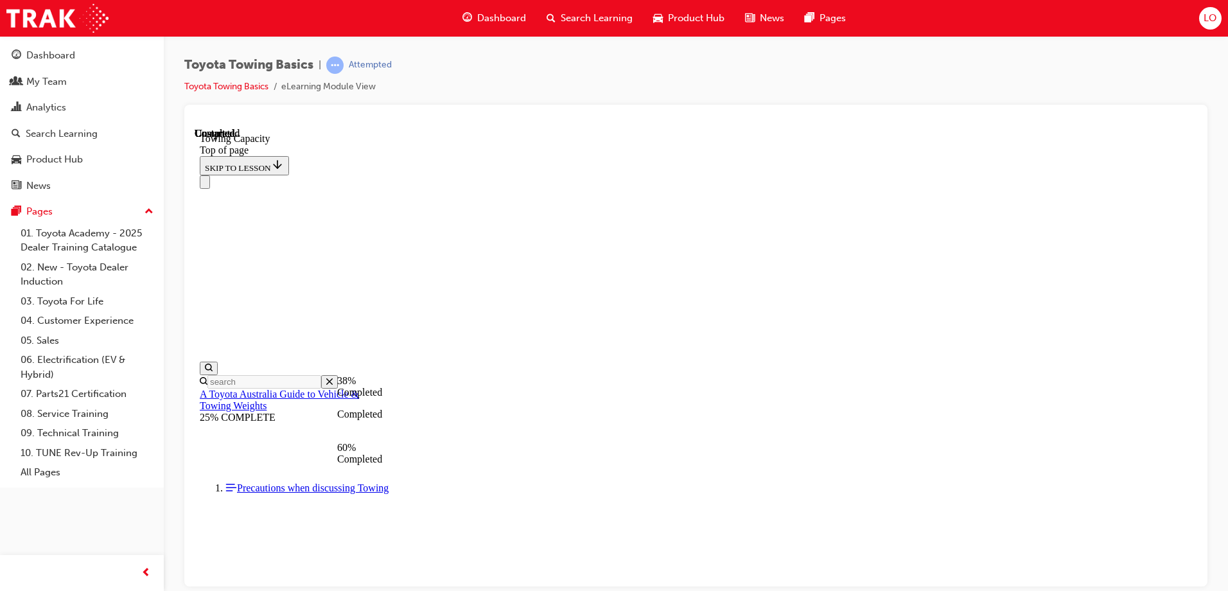
drag, startPoint x: 467, startPoint y: 13463, endPoint x: 464, endPoint y: 13482, distance: 19.5
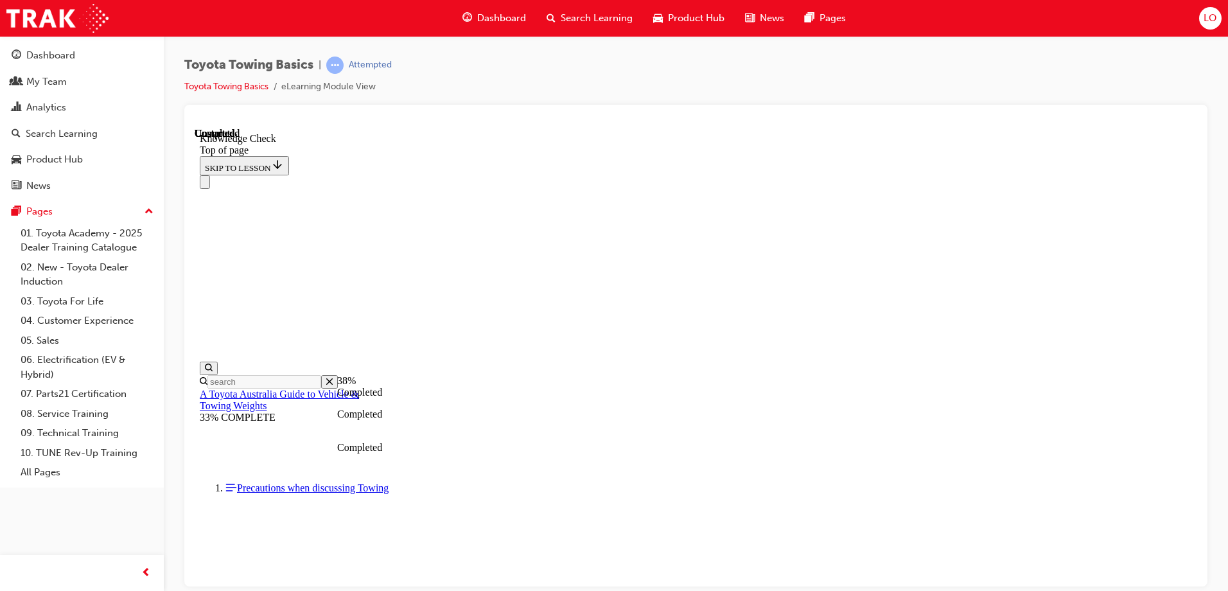
drag, startPoint x: 426, startPoint y: 13508, endPoint x: 447, endPoint y: 13522, distance: 25.5
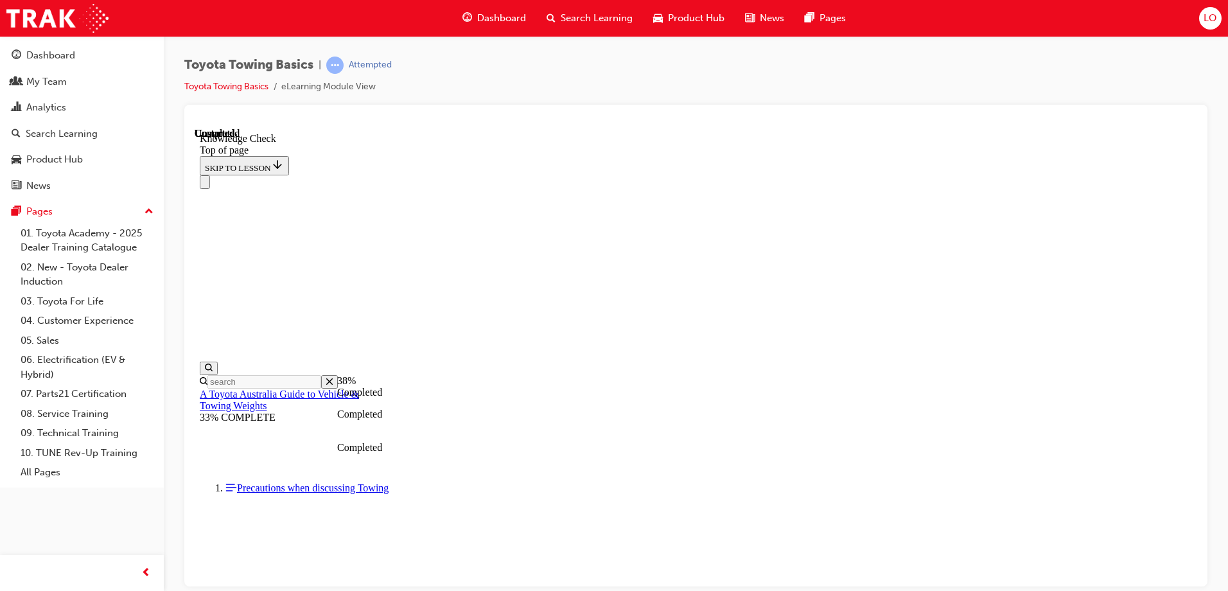
drag, startPoint x: 399, startPoint y: 13807, endPoint x: 414, endPoint y: 13803, distance: 15.9
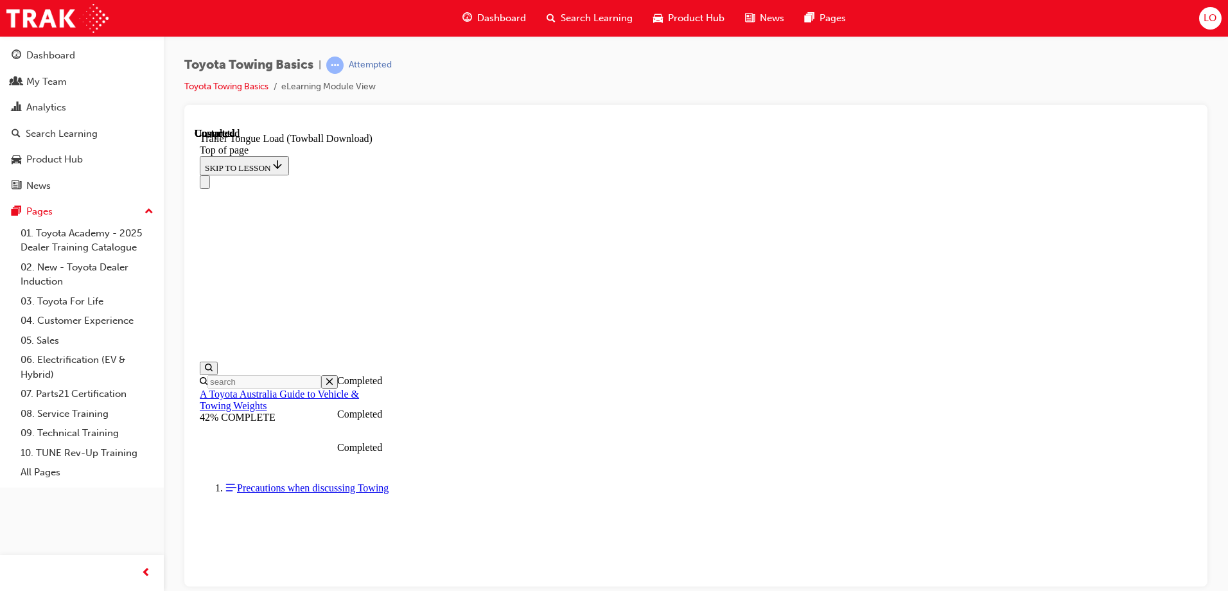
scroll to position [762, 0]
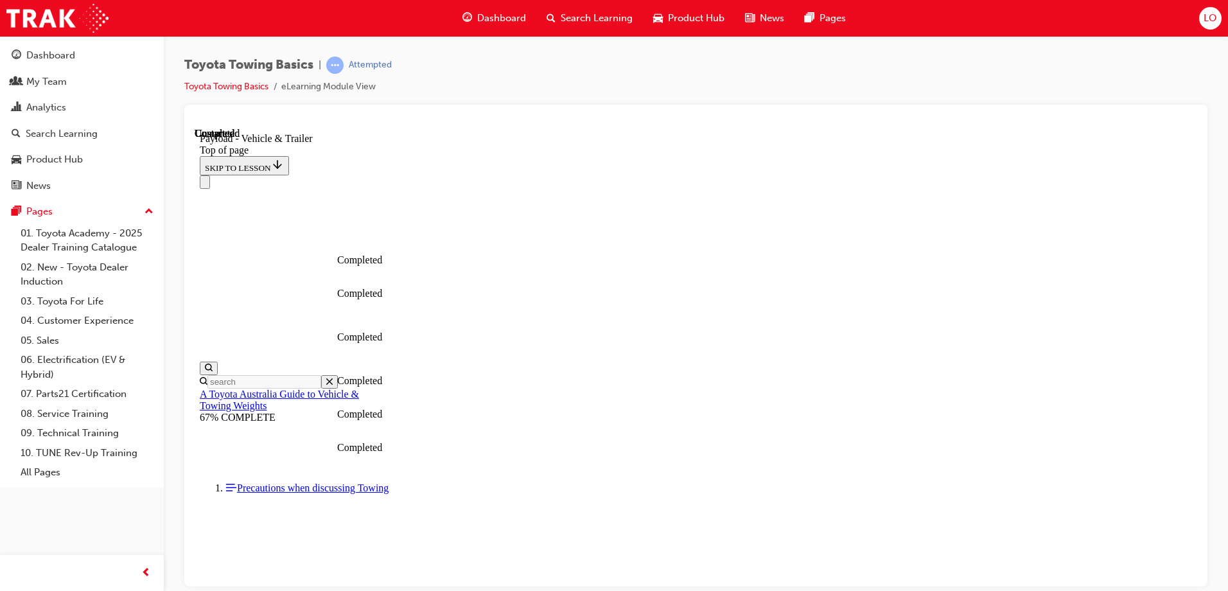
scroll to position [40, 0]
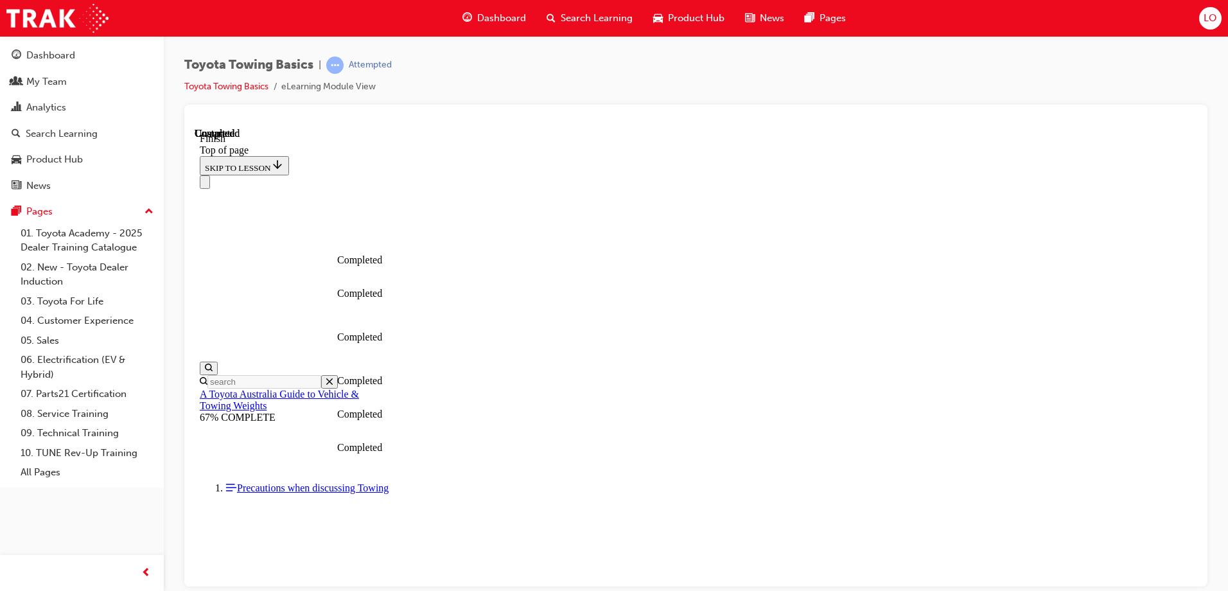
drag, startPoint x: 435, startPoint y: 13480, endPoint x: 428, endPoint y: 13539, distance: 58.9
drag, startPoint x: 463, startPoint y: 13470, endPoint x: 466, endPoint y: 13480, distance: 10.8
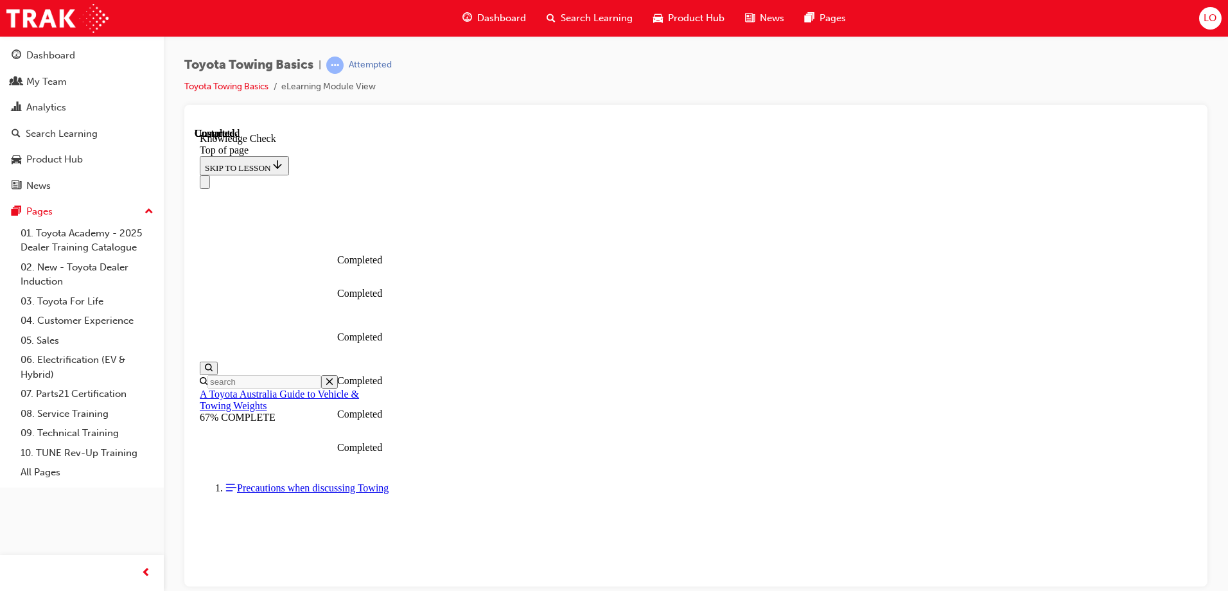
drag, startPoint x: 797, startPoint y: 13716, endPoint x: 750, endPoint y: 13640, distance: 89.1
drag, startPoint x: 682, startPoint y: 13732, endPoint x: 681, endPoint y: 13724, distance: 7.2
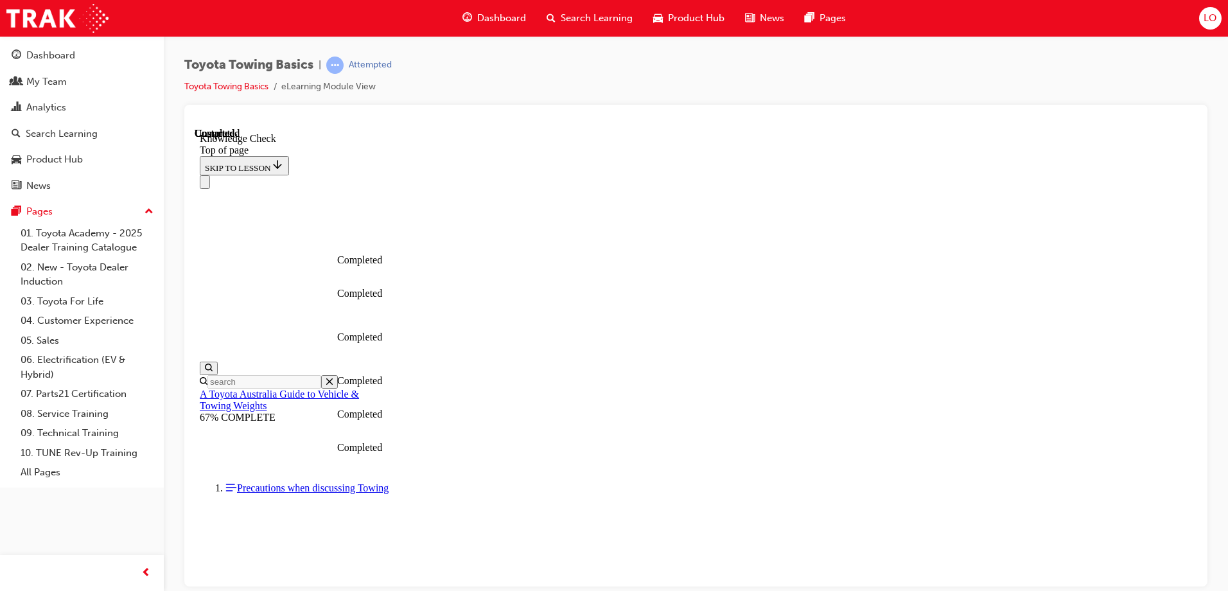
drag, startPoint x: 620, startPoint y: 13709, endPoint x: 663, endPoint y: 13730, distance: 48.3
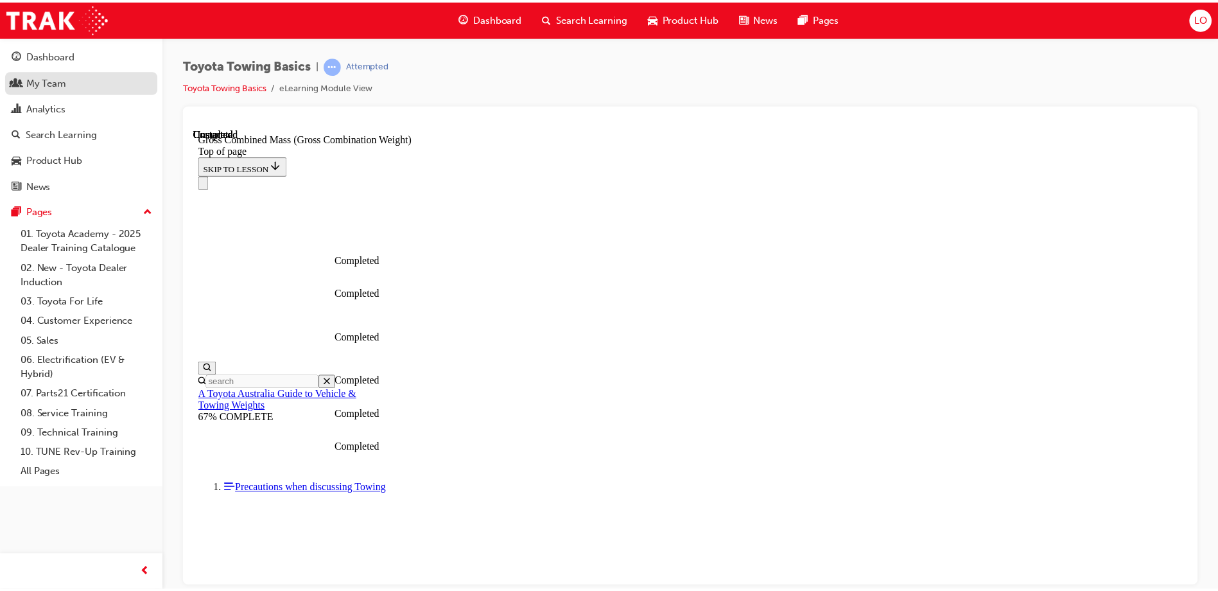
scroll to position [40, 0]
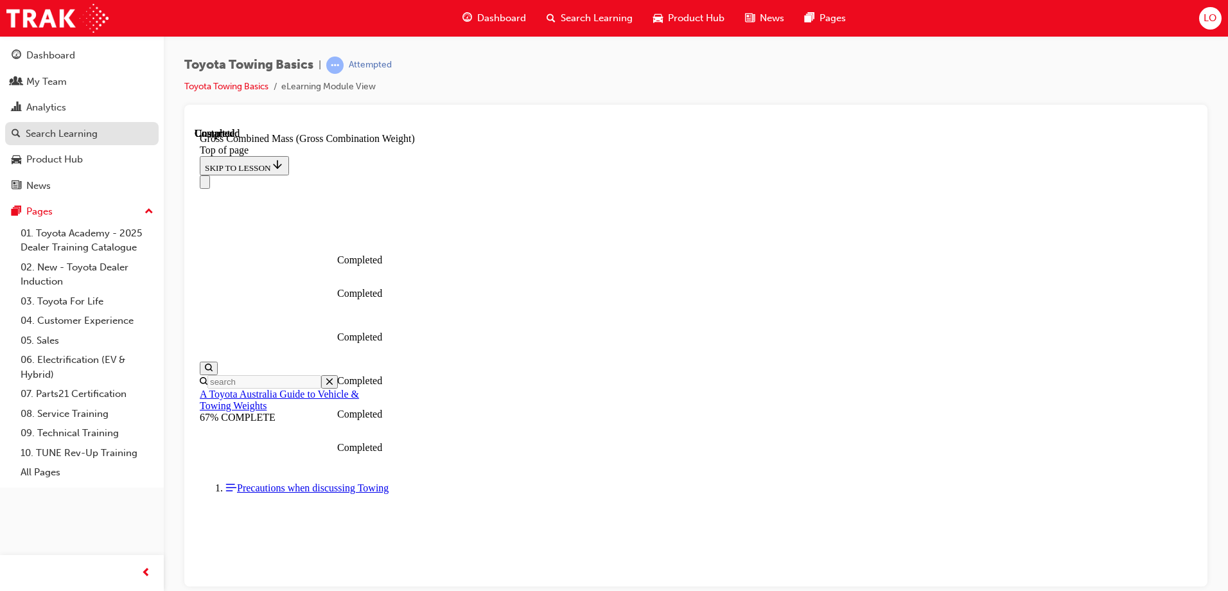
click at [38, 129] on div "Search Learning" at bounding box center [62, 134] width 72 height 15
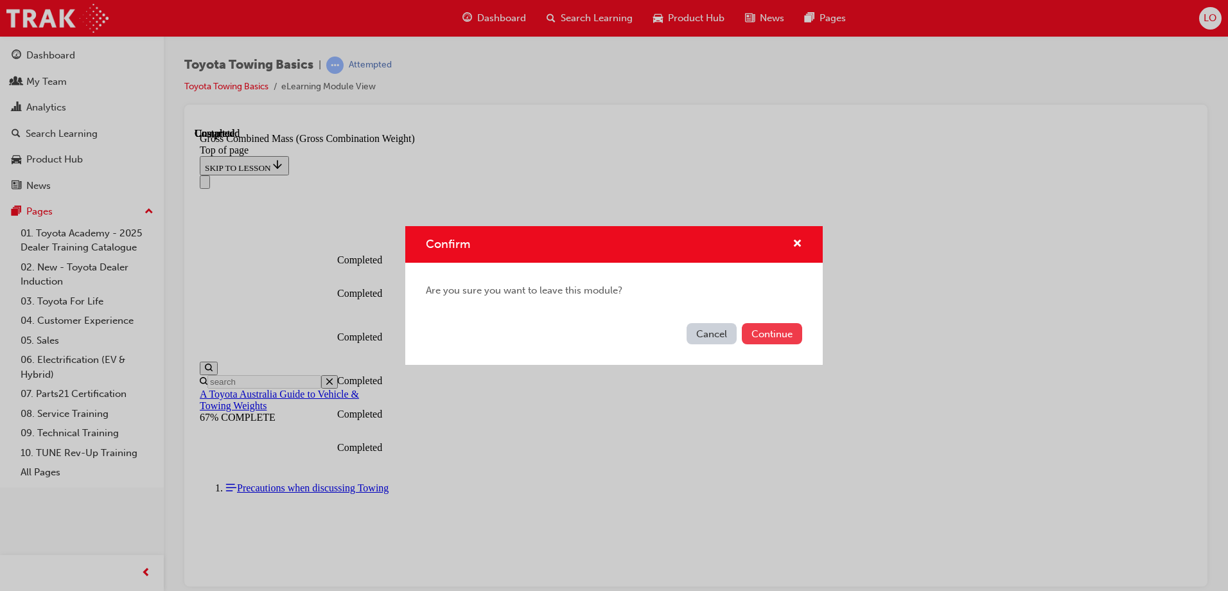
click at [764, 340] on button "Continue" at bounding box center [772, 333] width 60 height 21
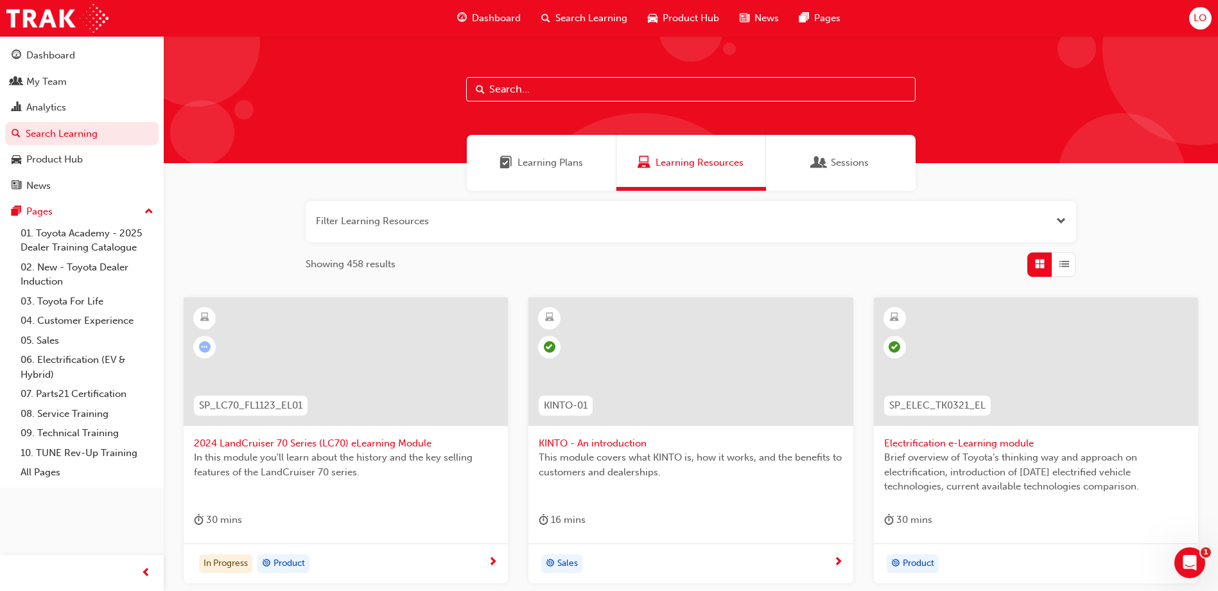
click at [837, 163] on span "Sessions" at bounding box center [850, 162] width 38 height 15
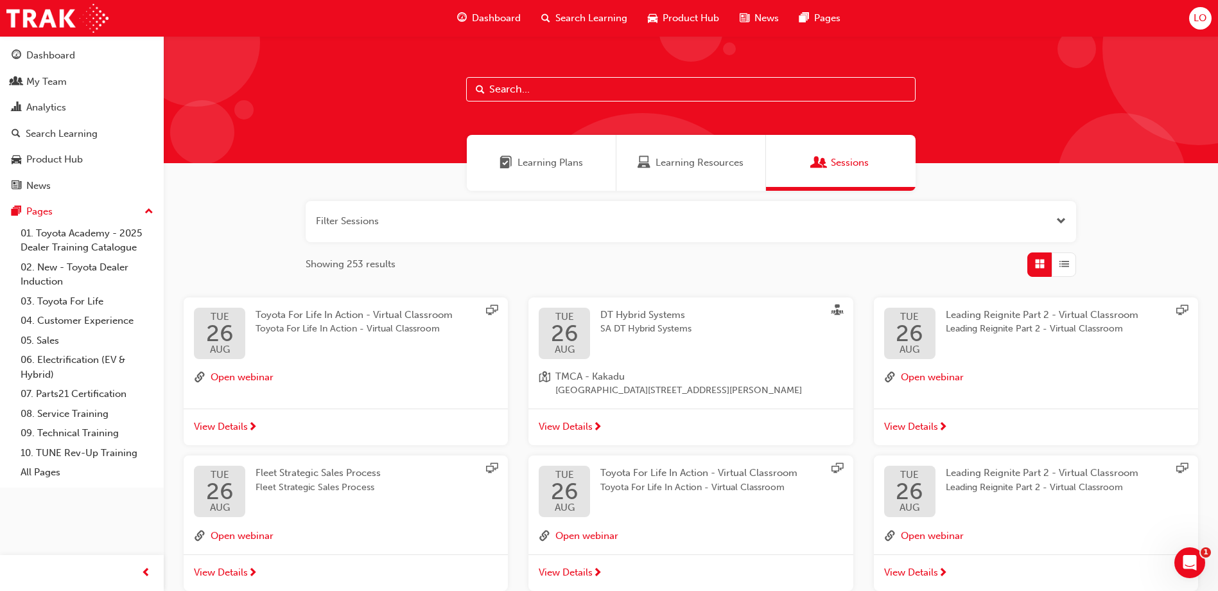
click at [667, 15] on span "Product Hub" at bounding box center [691, 18] width 57 height 15
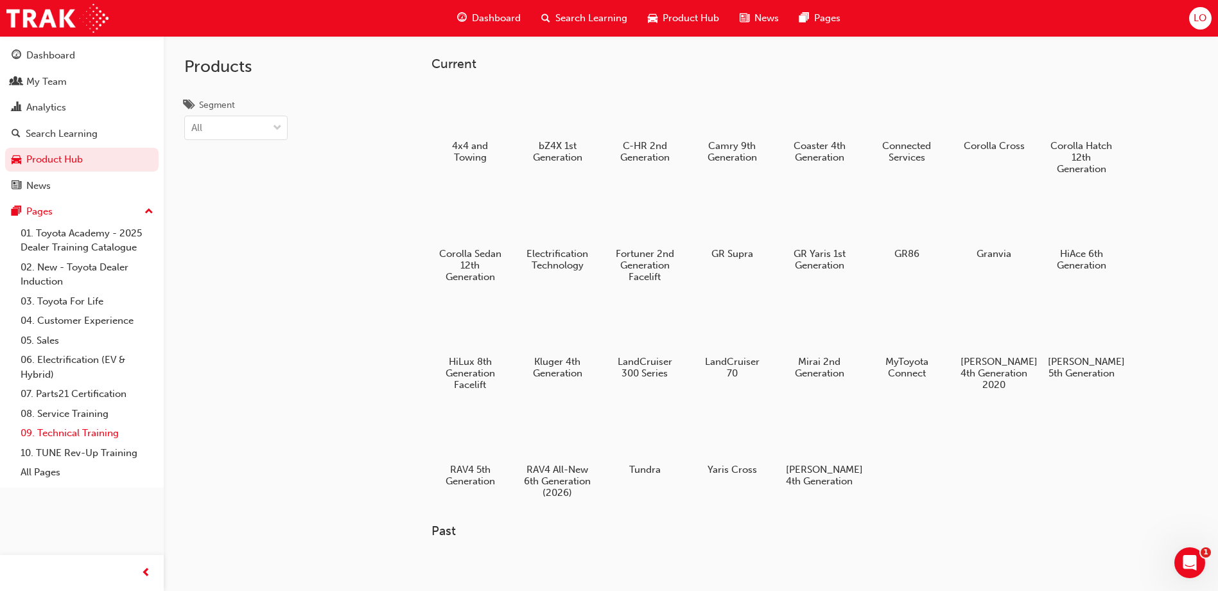
click at [105, 429] on link "09. Technical Training" at bounding box center [86, 433] width 143 height 20
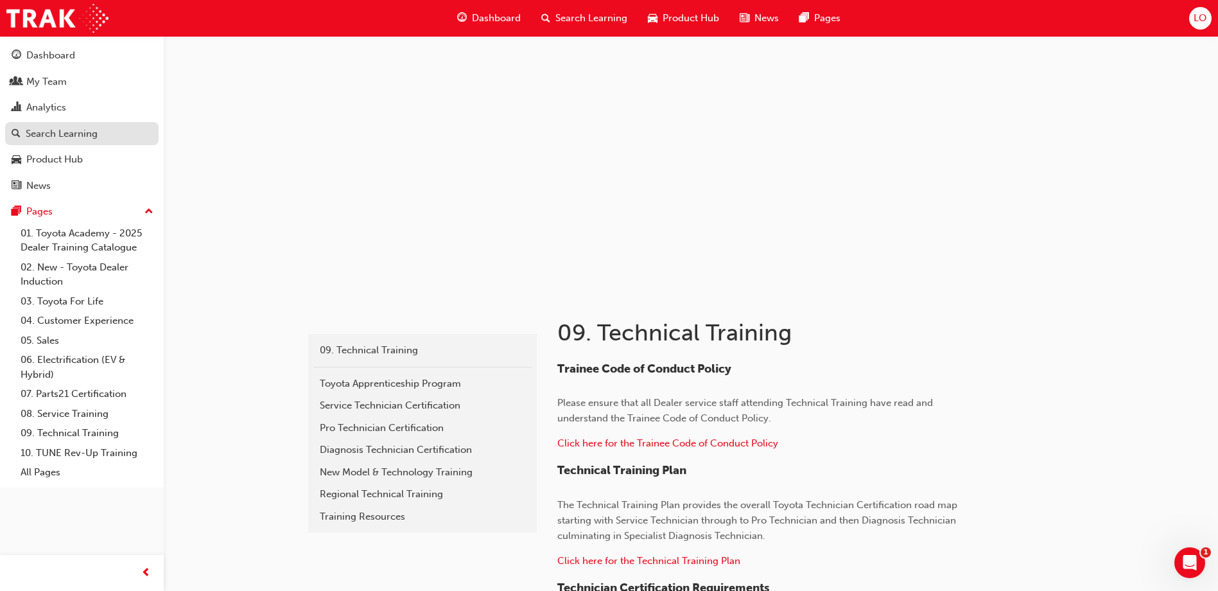
click at [66, 137] on div "Search Learning" at bounding box center [62, 134] width 72 height 15
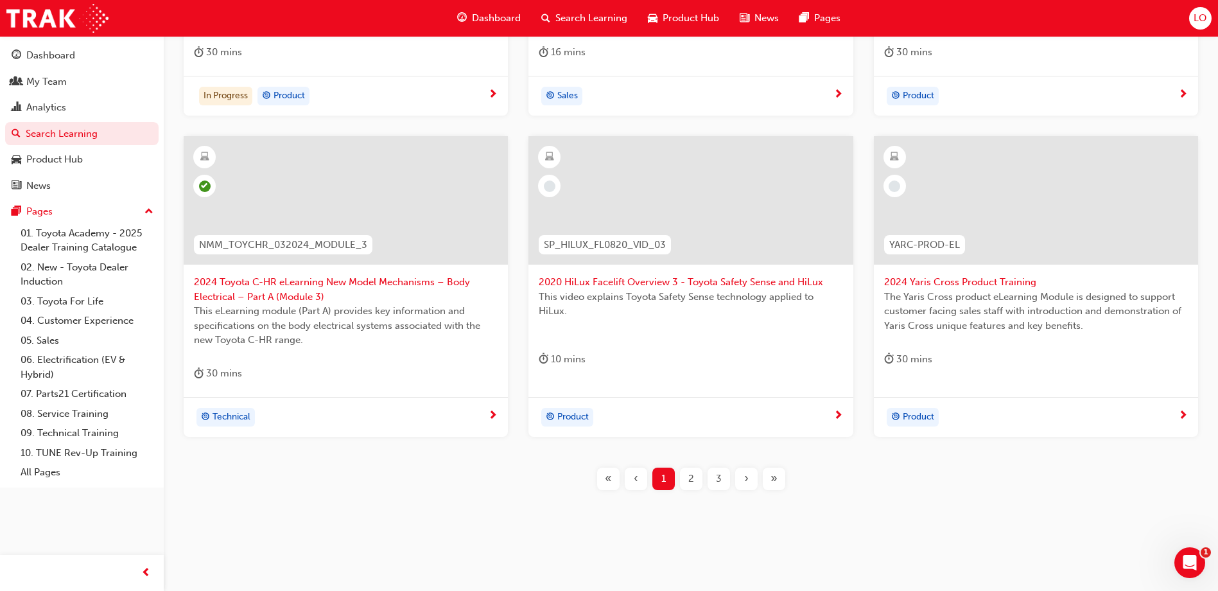
scroll to position [471, 0]
click at [690, 479] on span "2" at bounding box center [691, 475] width 6 height 15
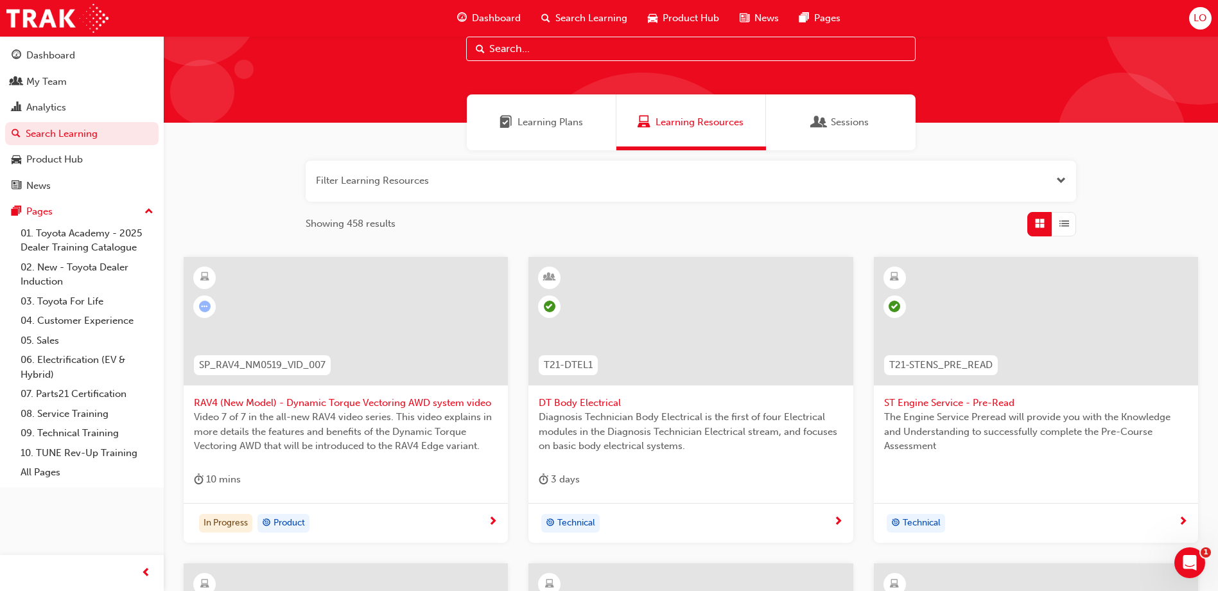
scroll to position [71, 0]
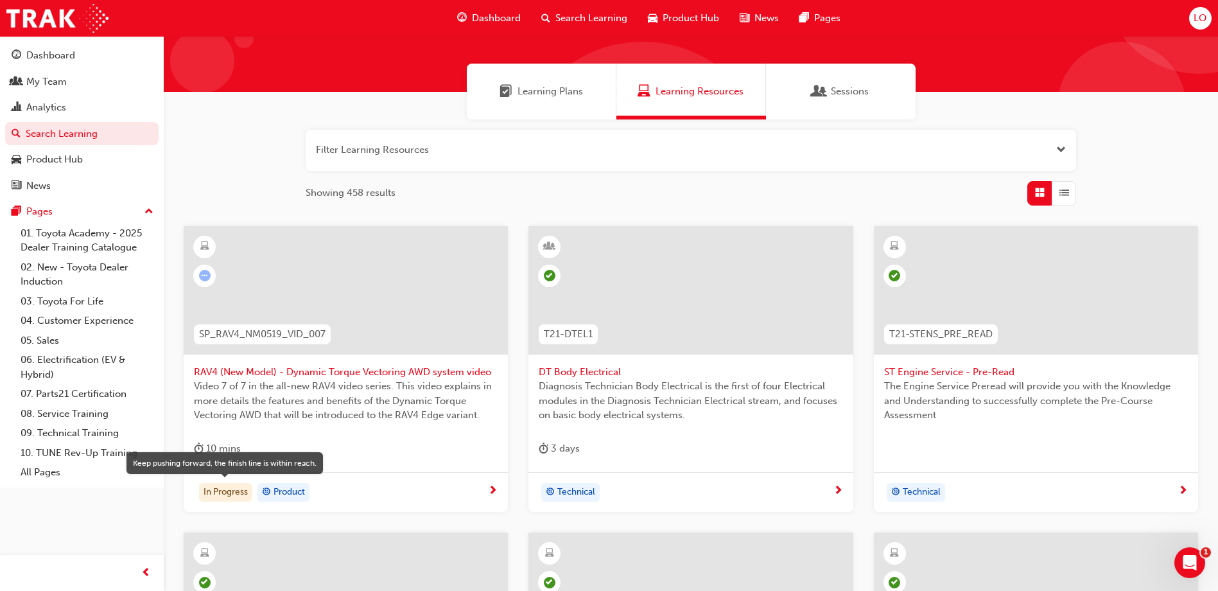
click at [212, 484] on div "In Progress" at bounding box center [225, 492] width 53 height 19
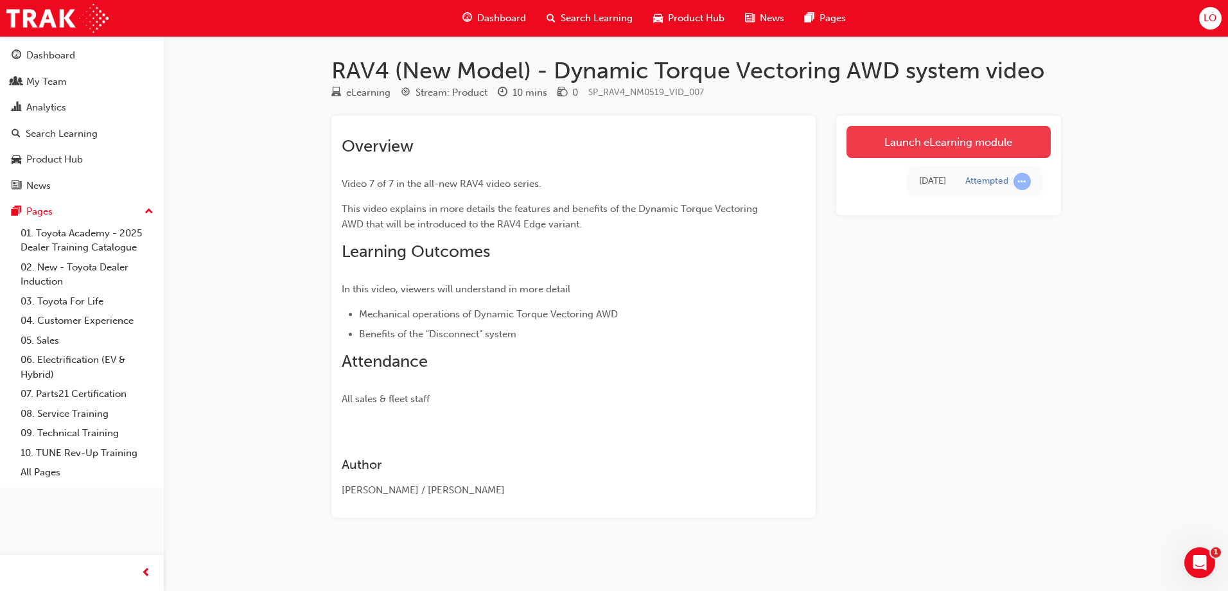
click at [902, 151] on link "Launch eLearning module" at bounding box center [948, 142] width 204 height 32
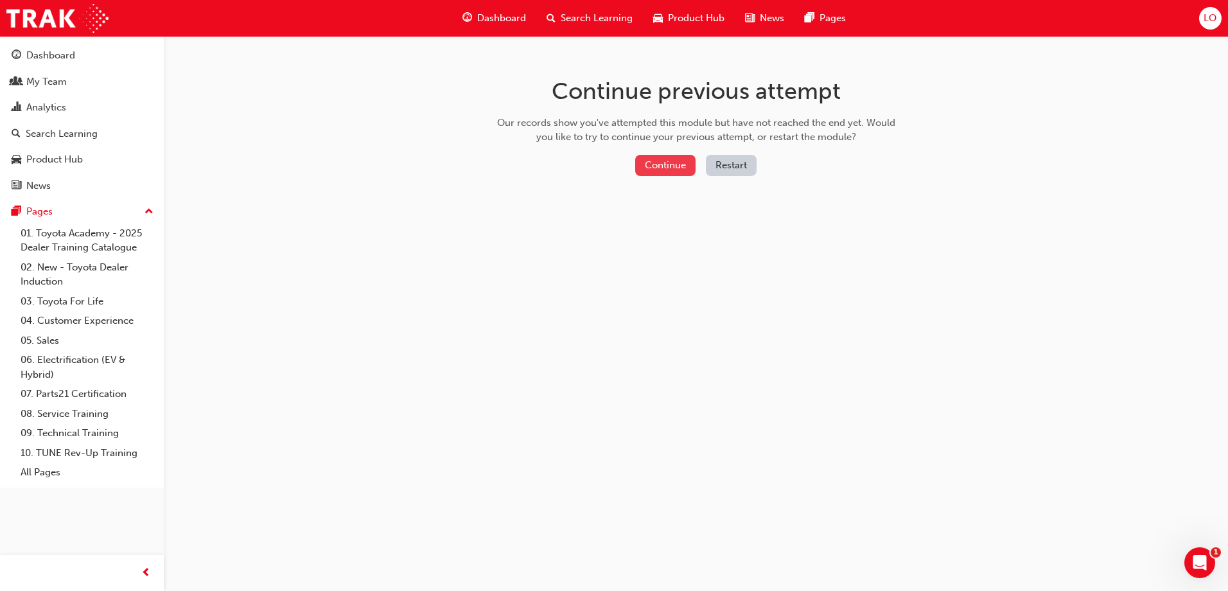
click at [652, 168] on button "Continue" at bounding box center [665, 165] width 60 height 21
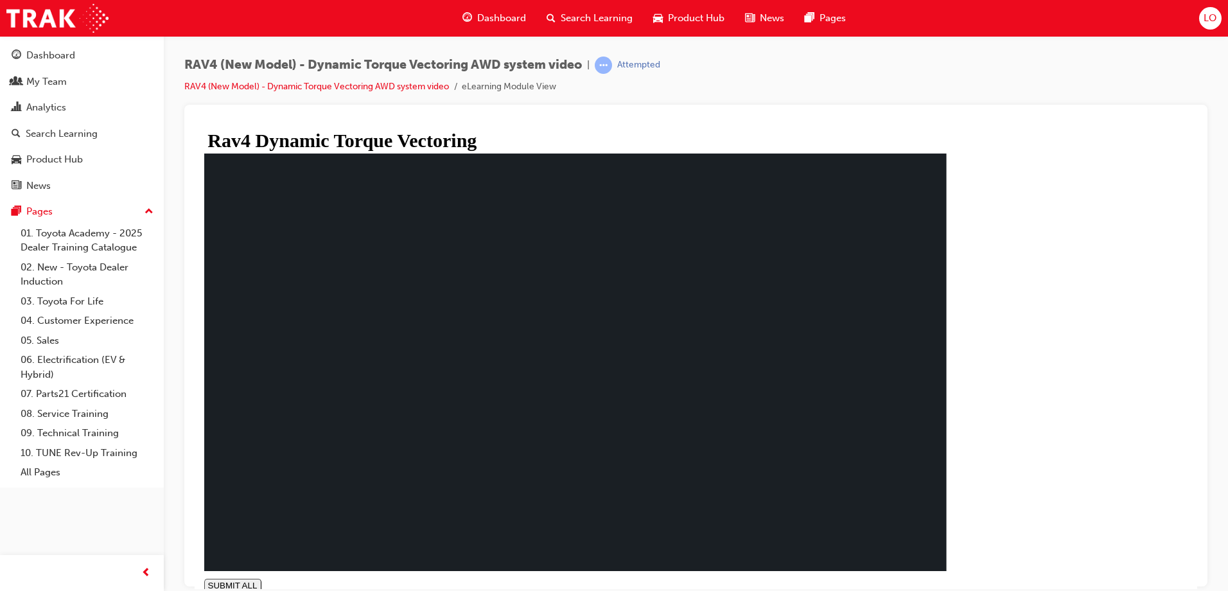
type input "1"
drag, startPoint x: 1165, startPoint y: 385, endPoint x: 1159, endPoint y: 406, distance: 22.0
click at [432, 88] on link "RAV4 (New Model) - Dynamic Torque Vectoring AWD system video" at bounding box center [316, 86] width 265 height 11
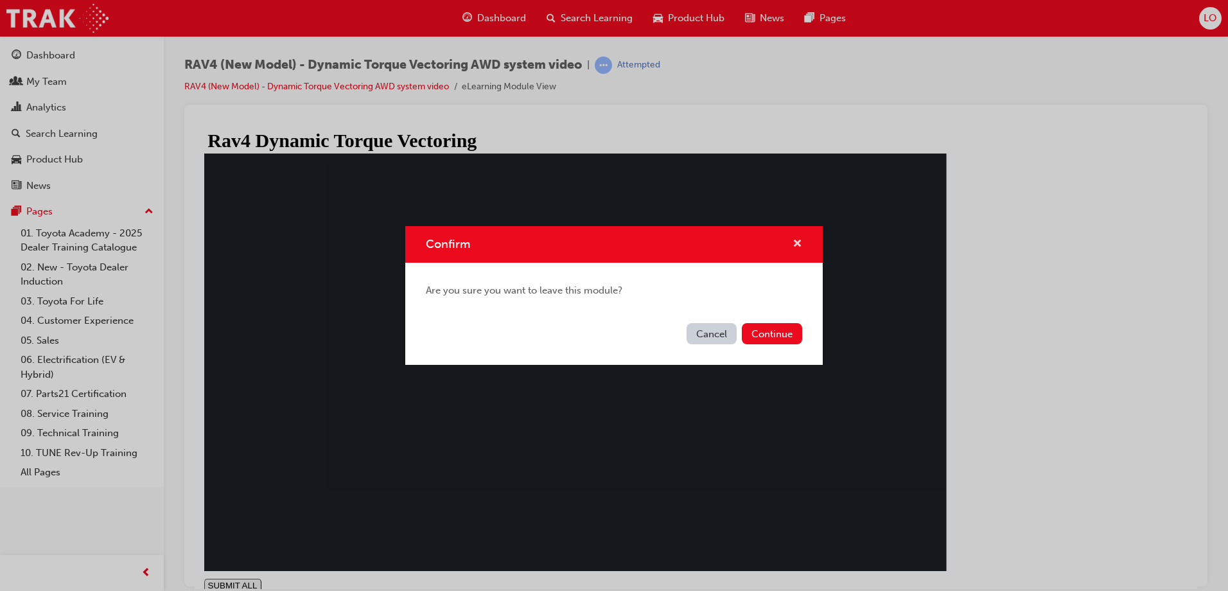
click at [797, 240] on span "cross-icon" at bounding box center [797, 245] width 10 height 12
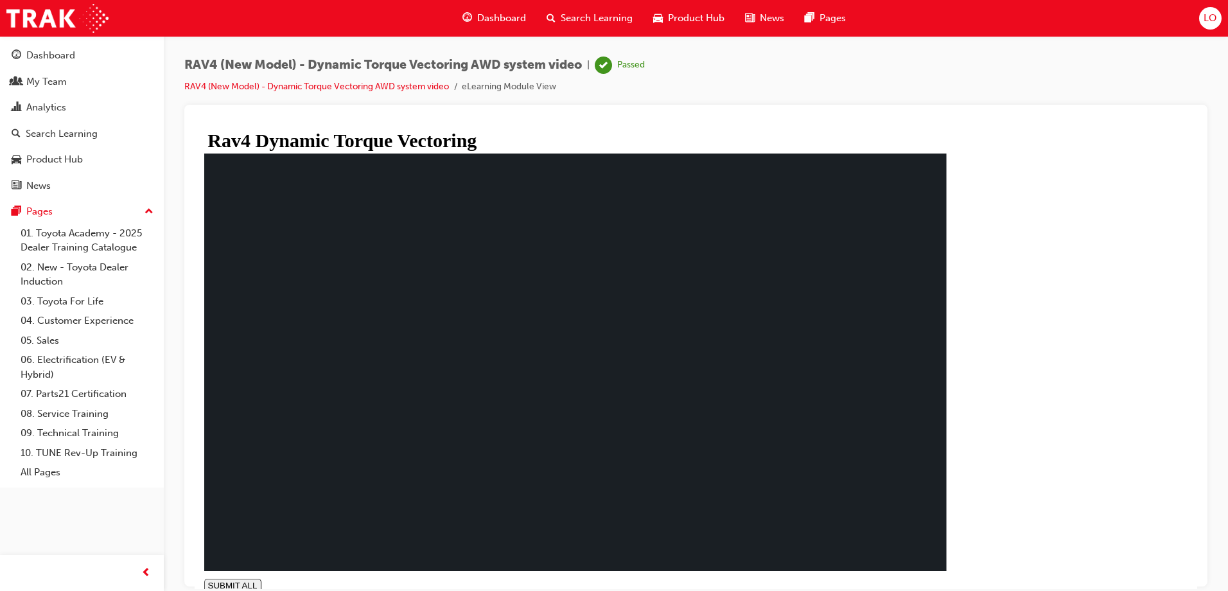
click at [34, 127] on div "Search Learning" at bounding box center [62, 134] width 72 height 15
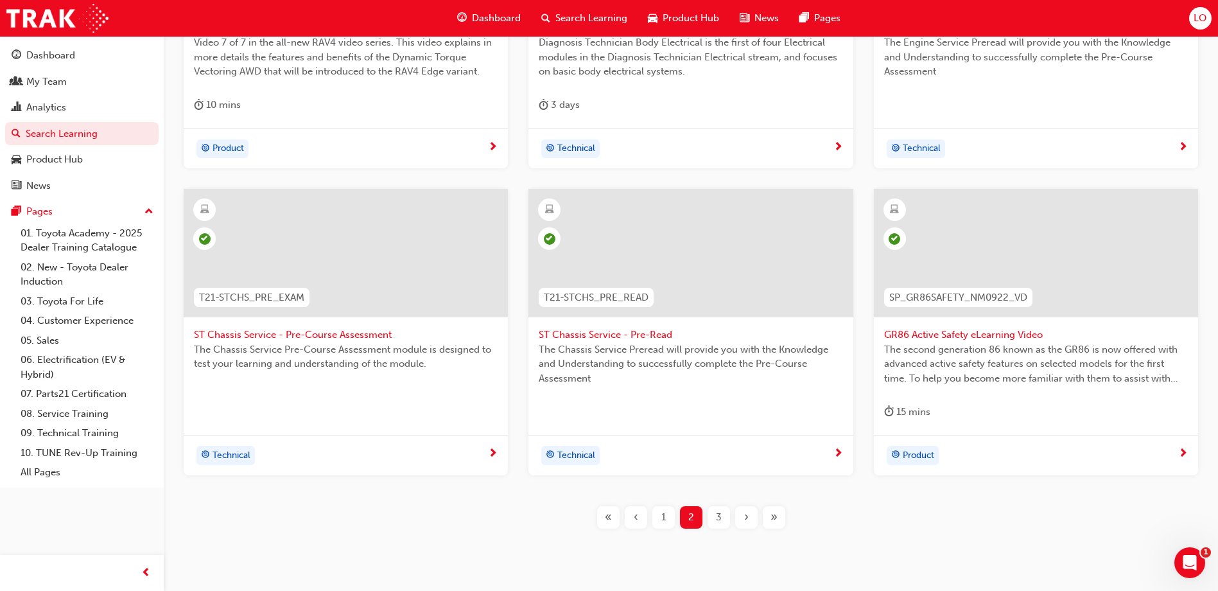
scroll to position [449, 0]
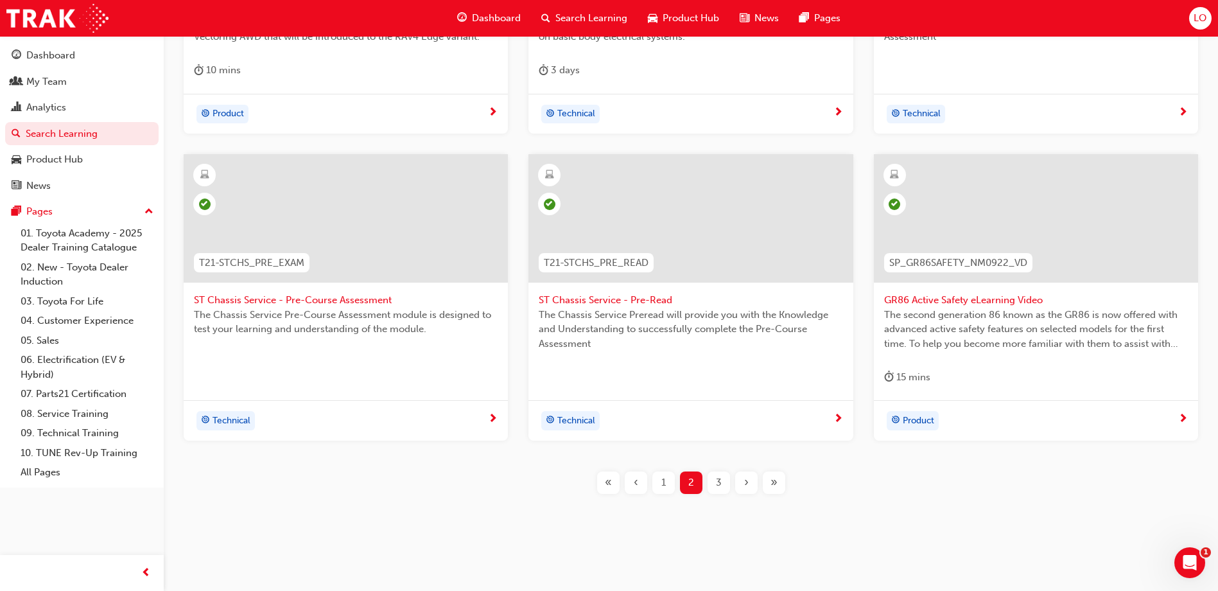
click at [722, 482] on div "3" at bounding box center [719, 482] width 22 height 22
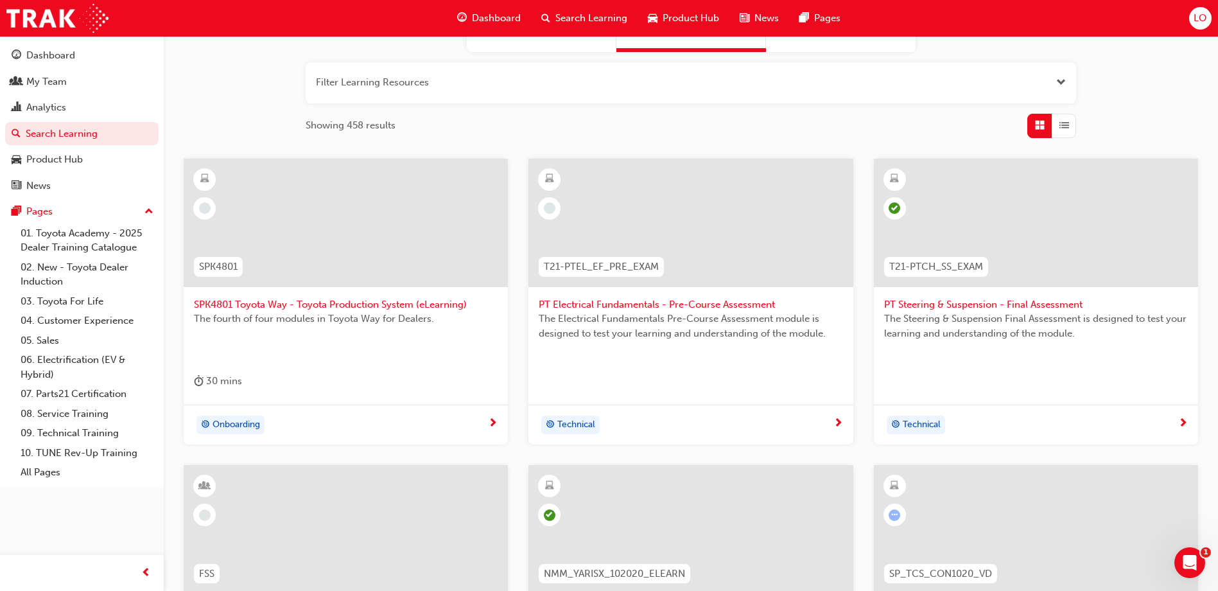
scroll to position [128, 0]
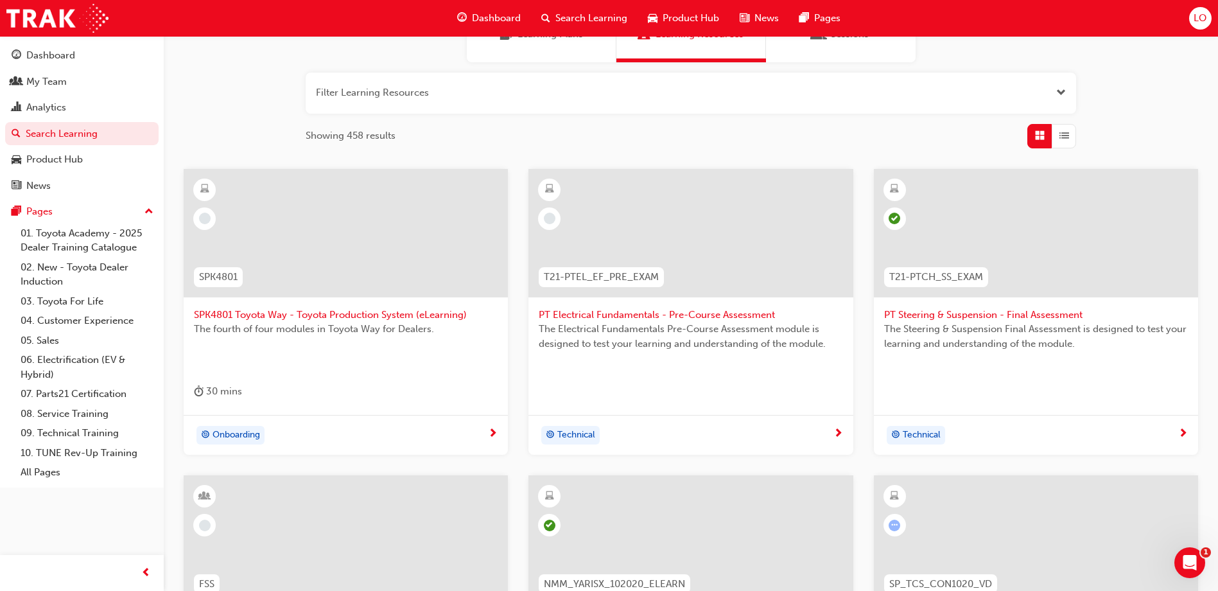
click at [600, 304] on div at bounding box center [691, 243] width 304 height 128
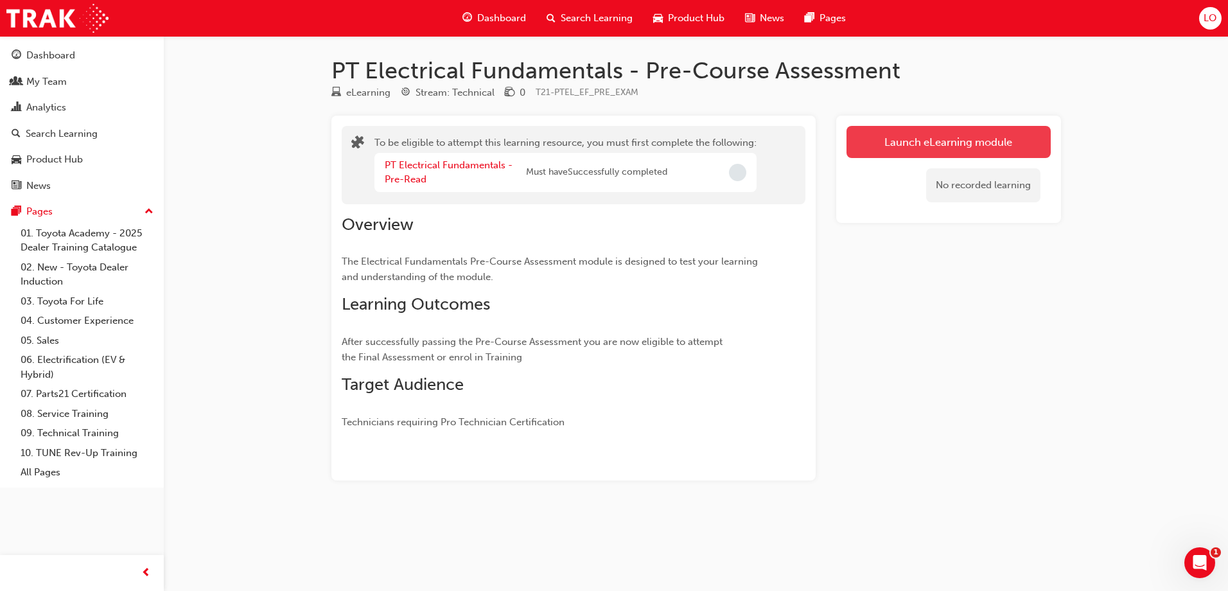
click at [880, 148] on button "Launch eLearning module" at bounding box center [948, 142] width 204 height 32
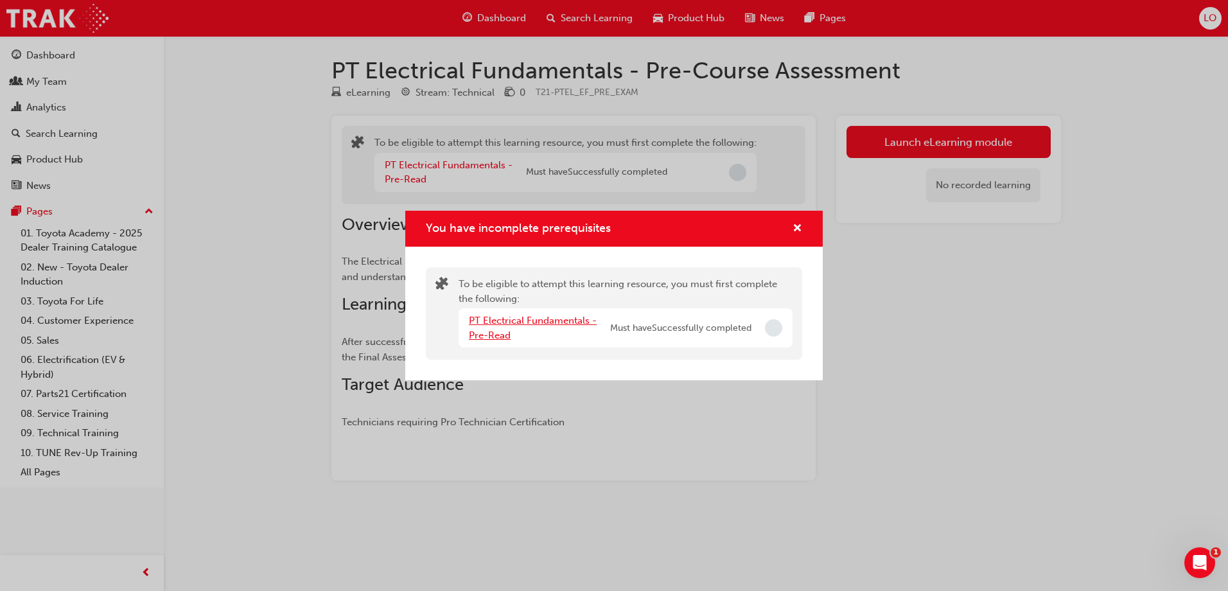
click at [553, 317] on div "PT Electrical Fundamentals - Pre-Read" at bounding box center [539, 327] width 141 height 29
click at [561, 321] on link "PT Electrical Fundamentals - Pre-Read" at bounding box center [533, 328] width 128 height 26
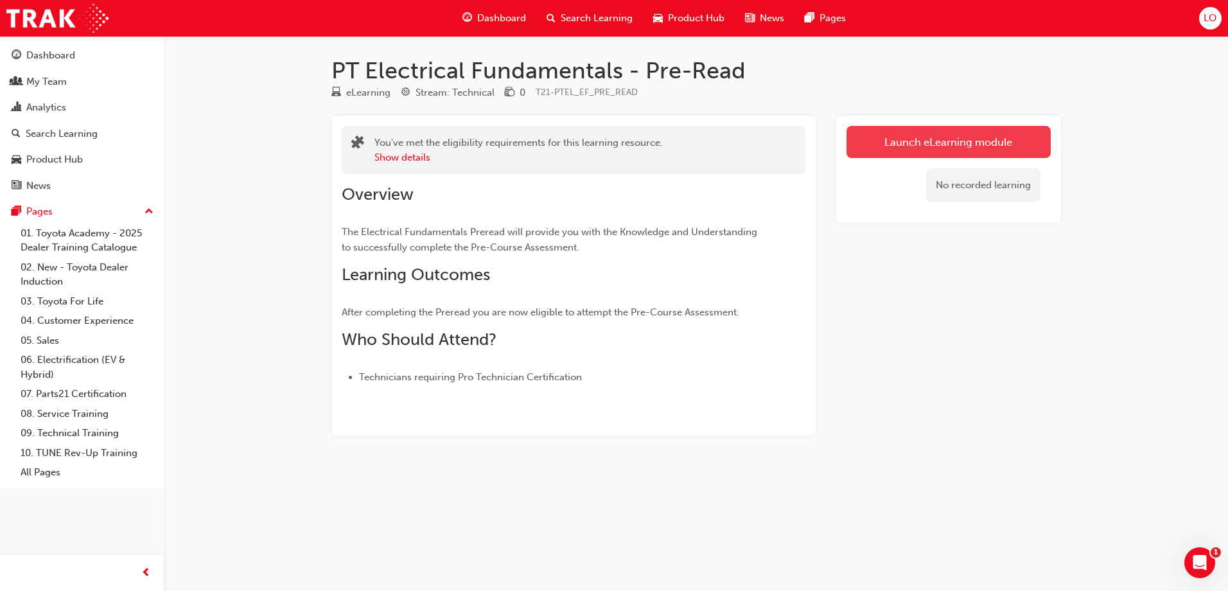
click at [967, 152] on link "Launch eLearning module" at bounding box center [948, 142] width 204 height 32
